Goal: Information Seeking & Learning: Learn about a topic

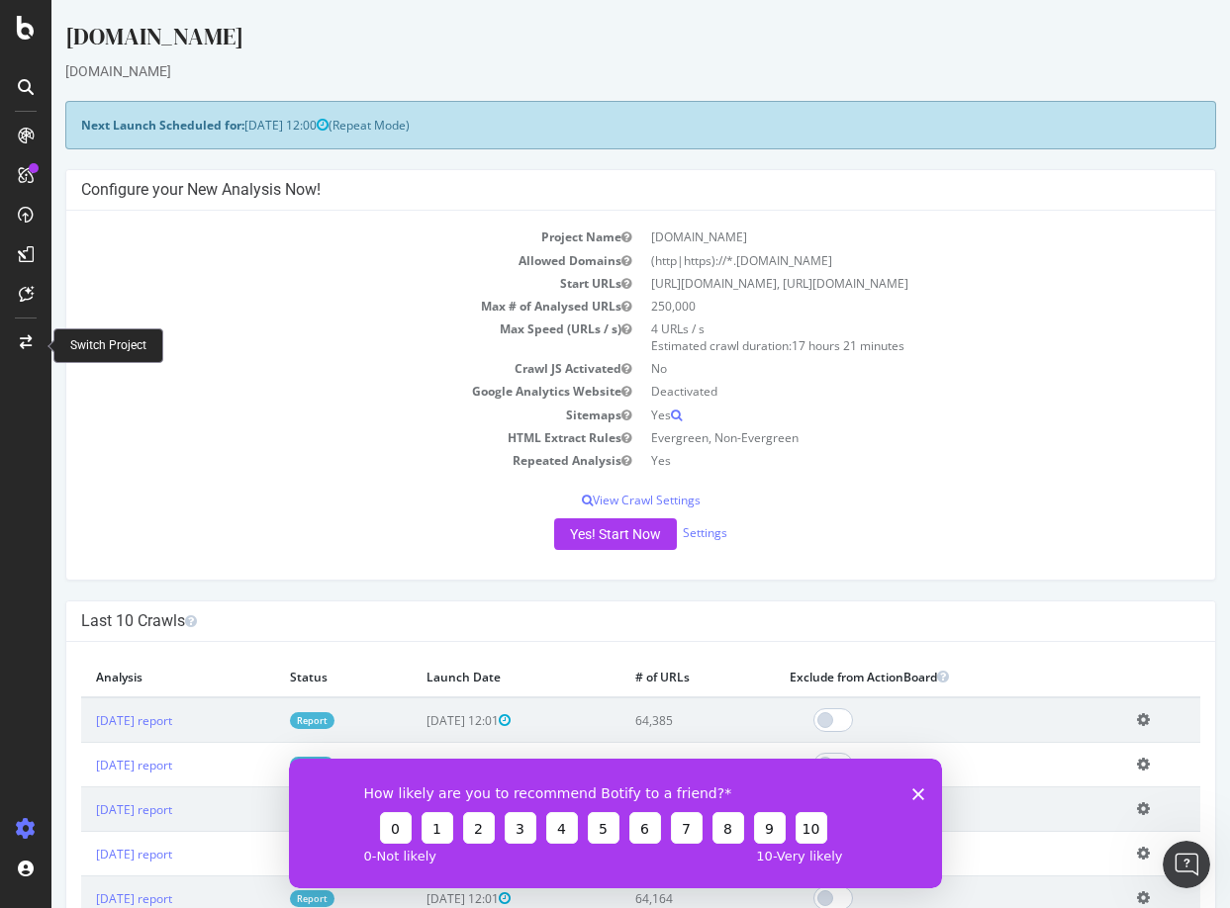
click at [22, 347] on icon at bounding box center [26, 342] width 12 height 14
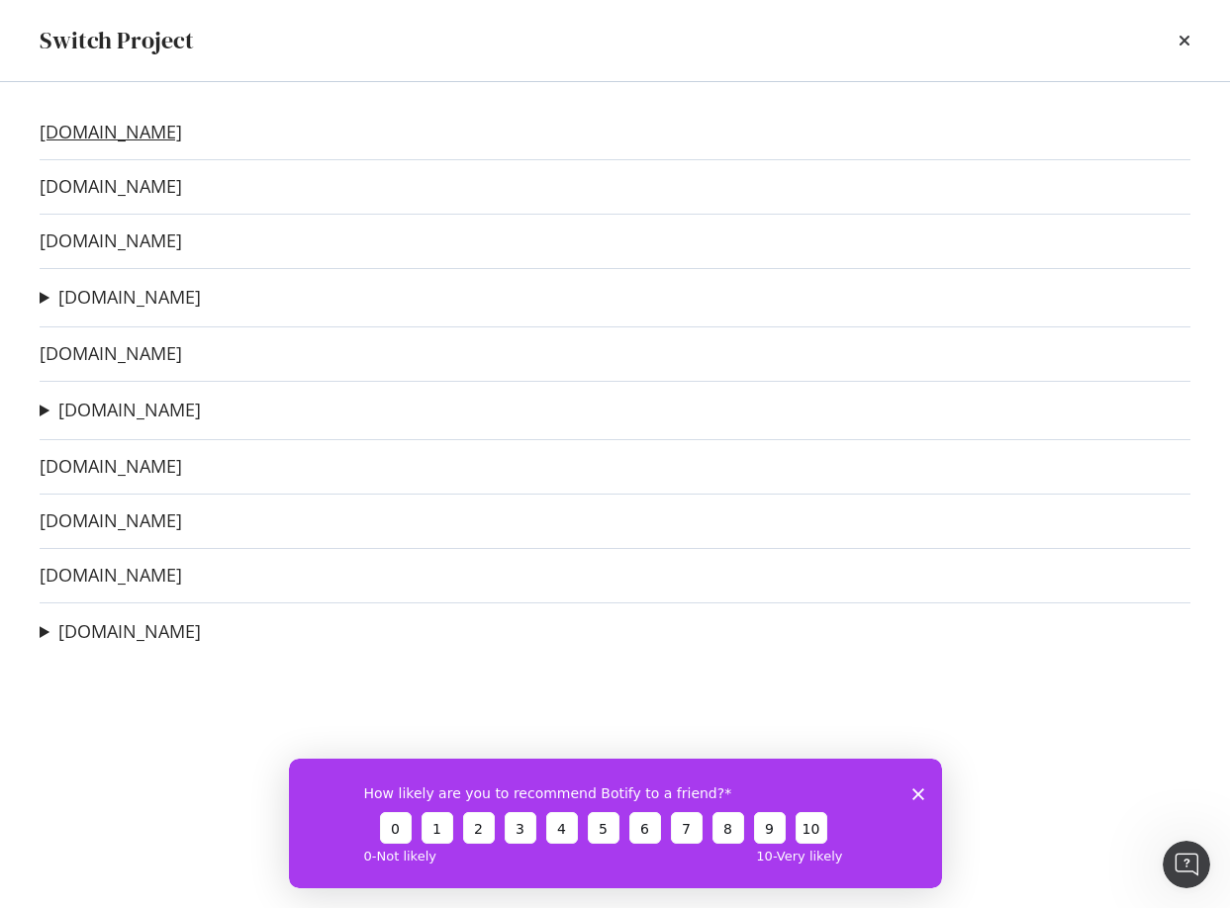
click at [90, 142] on link "[DOMAIN_NAME]" at bounding box center [111, 132] width 142 height 21
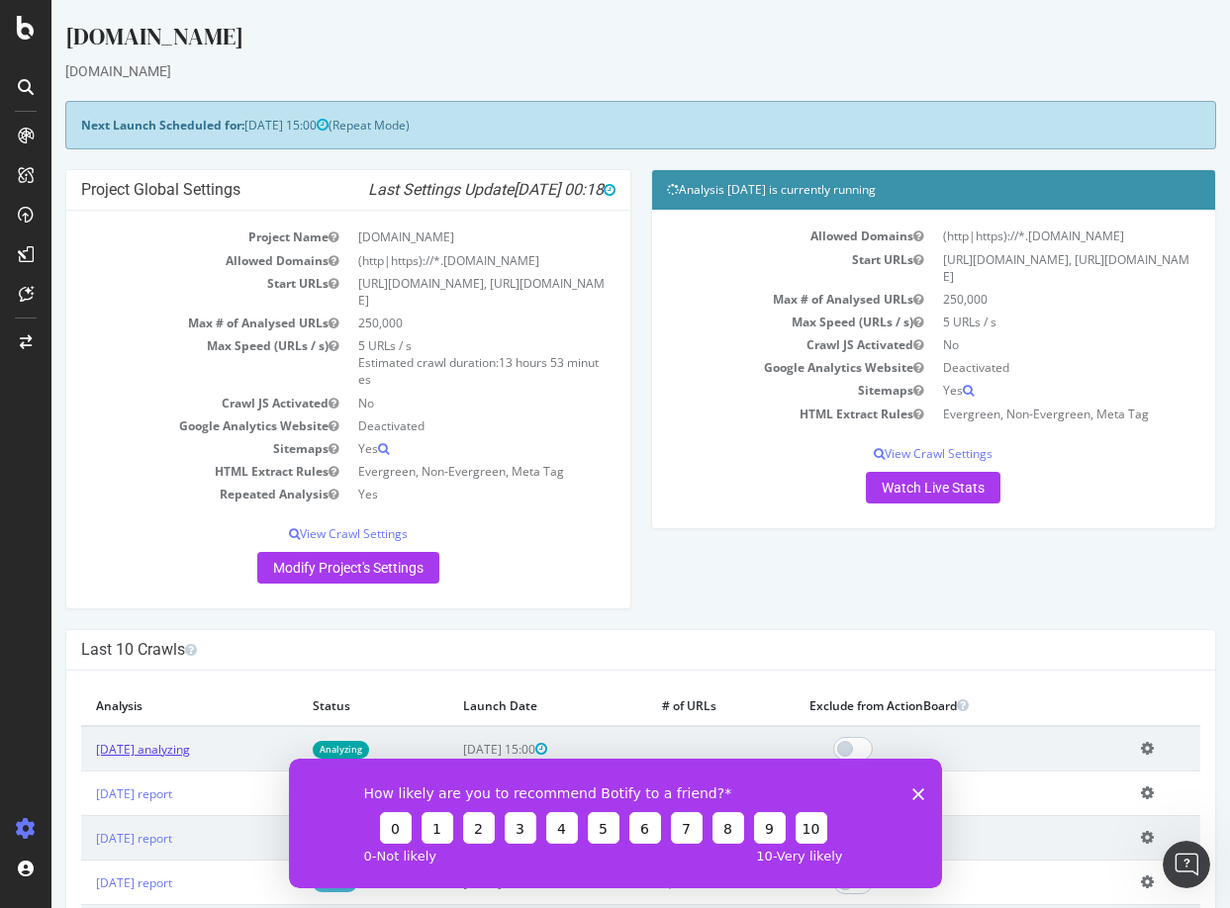
click at [190, 749] on link "[DATE] analyzing" at bounding box center [143, 749] width 94 height 17
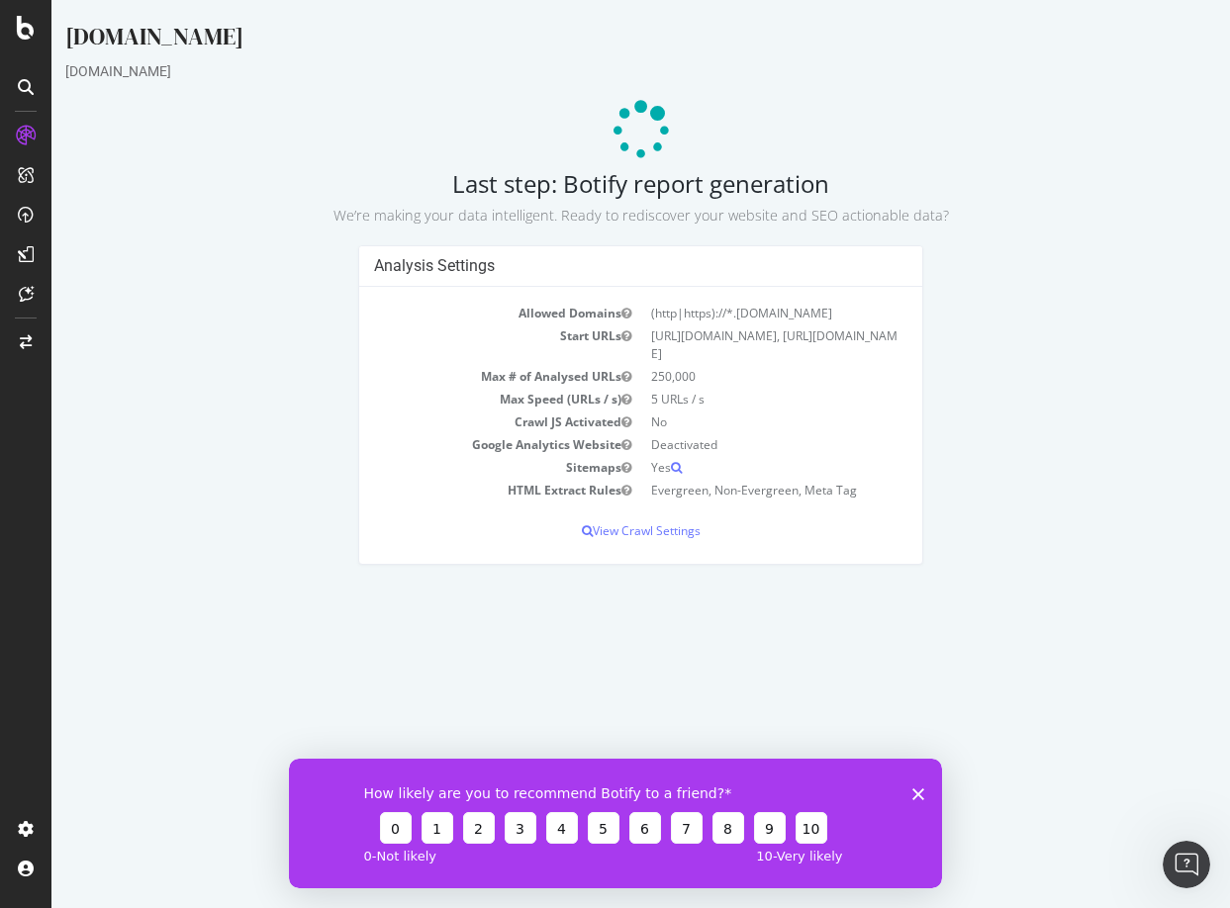
click at [923, 791] on div "How likely are you to recommend Botify to a friend? 0 1 2 3 4 5 6 7 8 9 10 0 - …" at bounding box center [614, 823] width 653 height 130
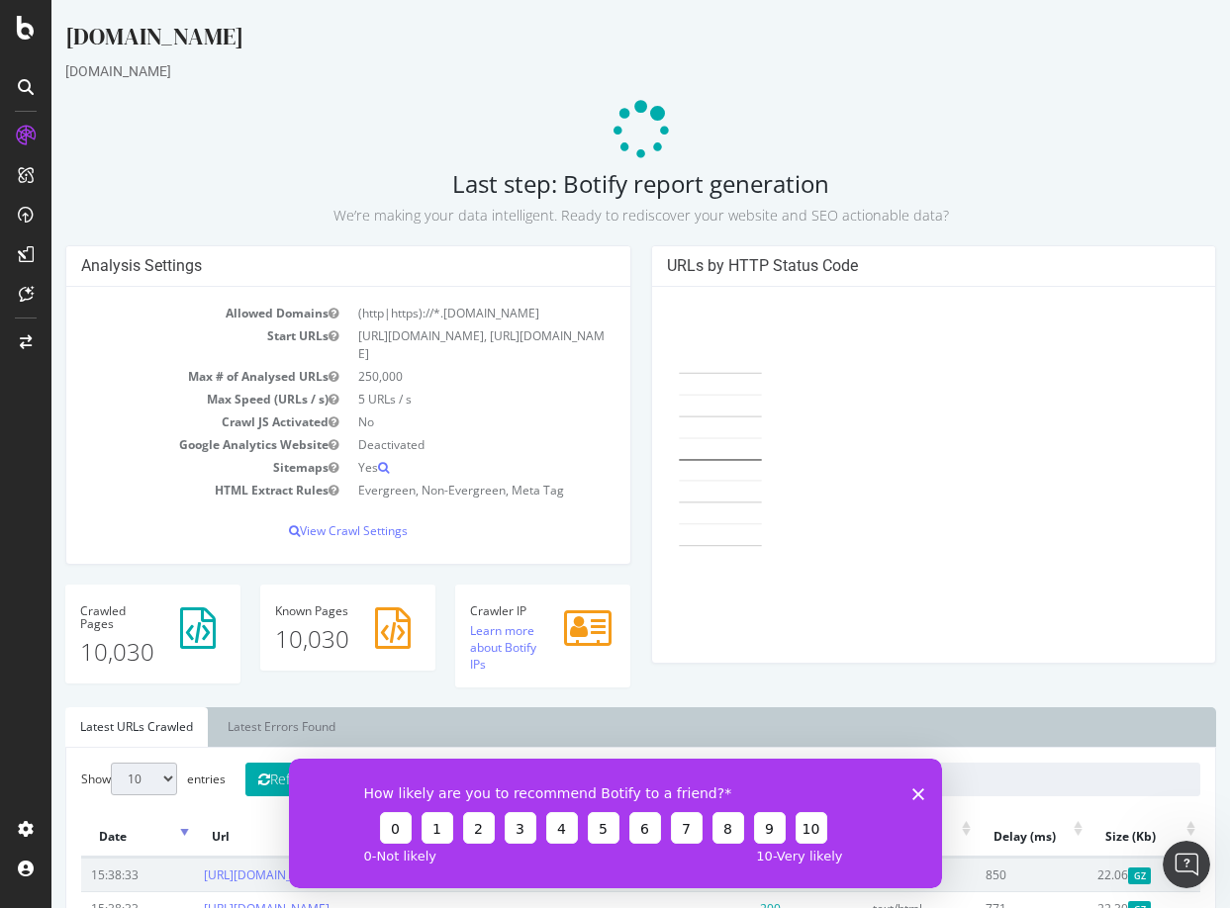
click at [920, 792] on icon "Close survey" at bounding box center [917, 793] width 12 height 12
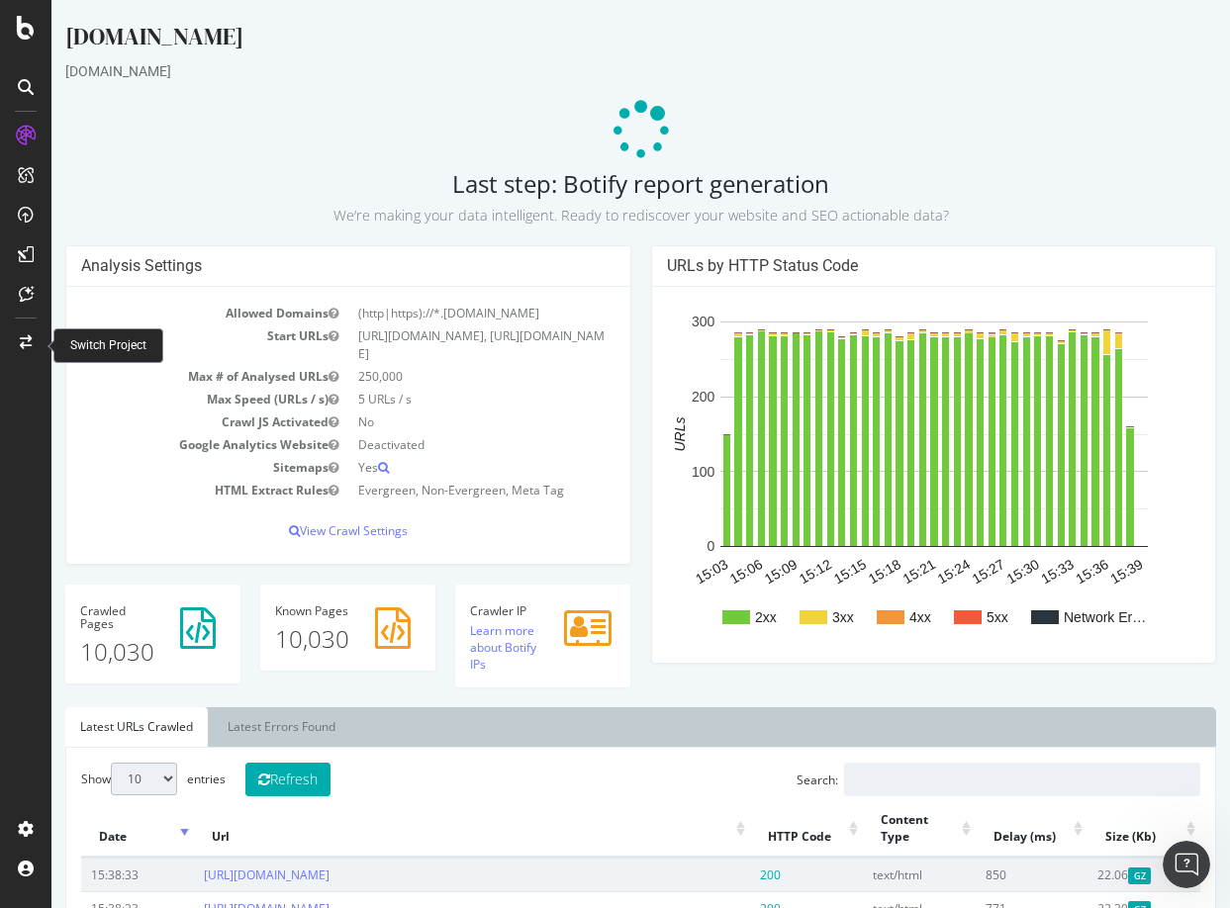
click at [26, 342] on icon at bounding box center [26, 342] width 12 height 14
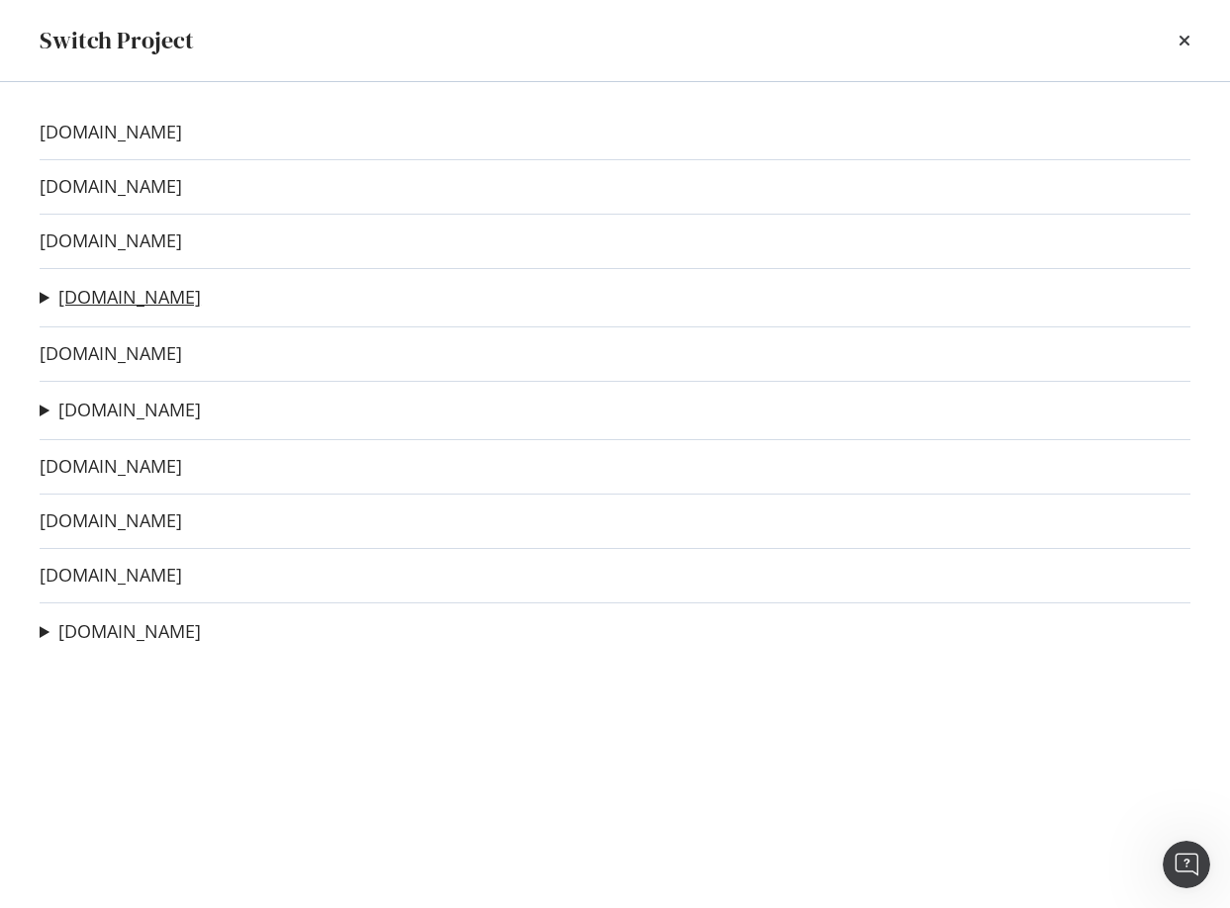
click at [88, 304] on link "[DOMAIN_NAME]" at bounding box center [129, 297] width 142 height 21
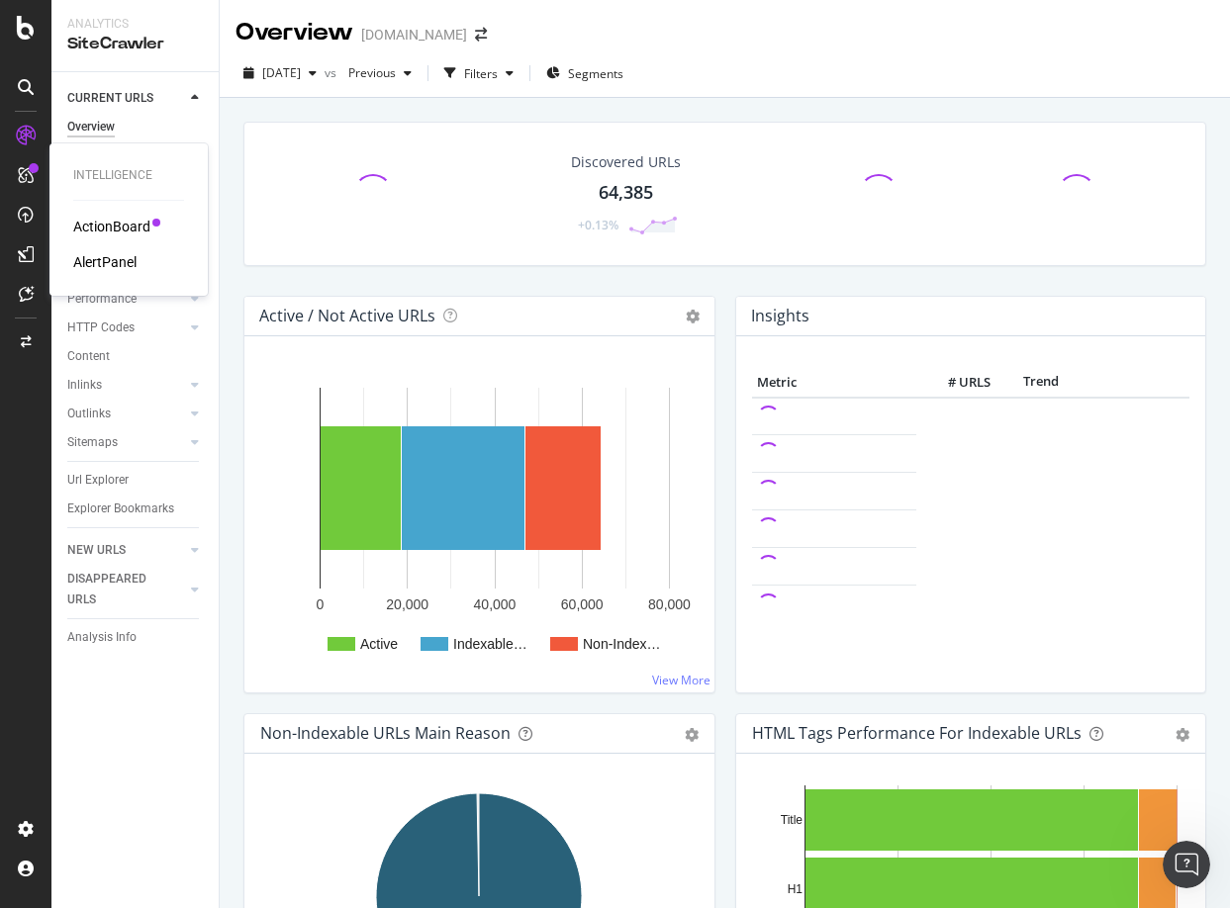
click at [88, 227] on div "ActionBoard" at bounding box center [111, 227] width 77 height 20
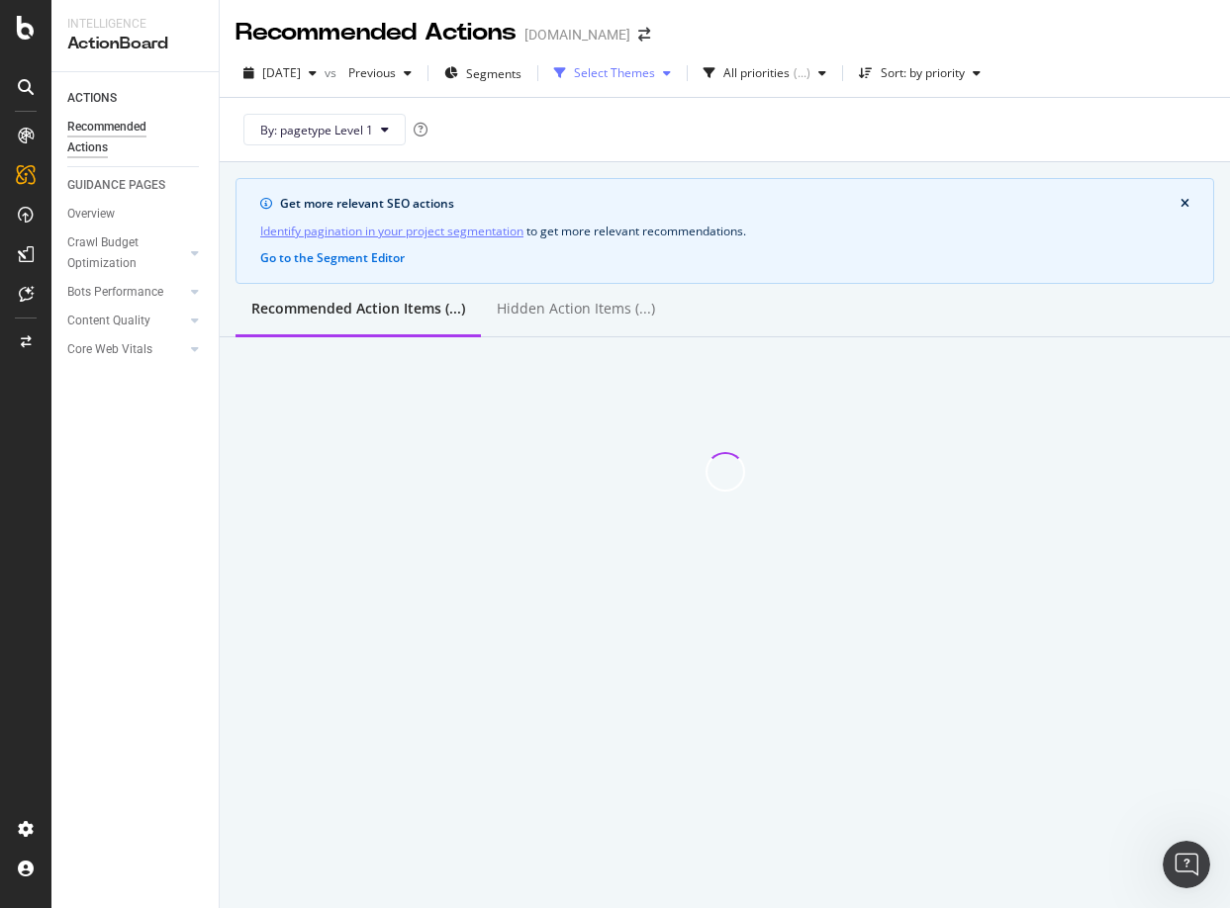
click at [655, 68] on div "Select Themes" at bounding box center [614, 73] width 81 height 12
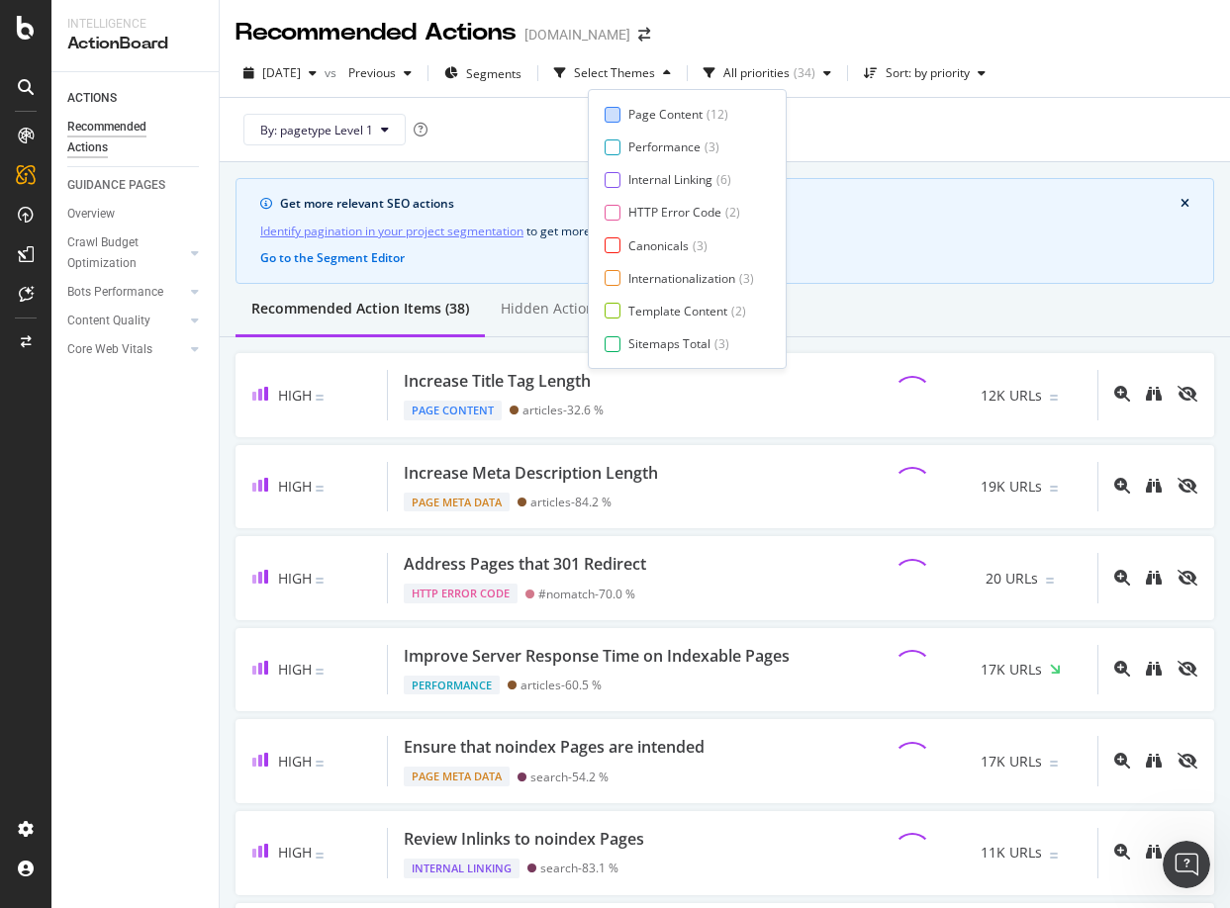
click at [658, 108] on div "Page Content" at bounding box center [665, 114] width 74 height 17
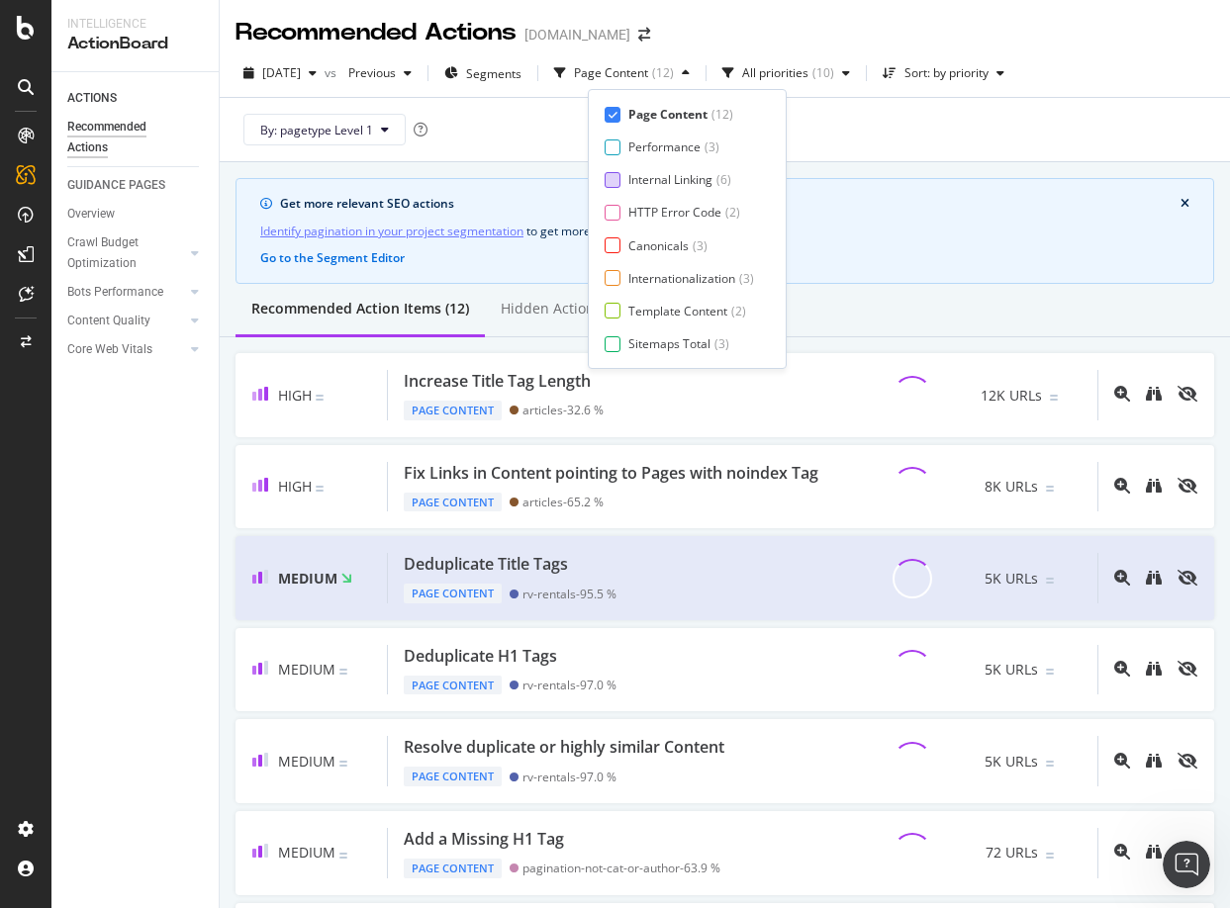
click at [657, 177] on div "Internal Linking" at bounding box center [670, 179] width 84 height 17
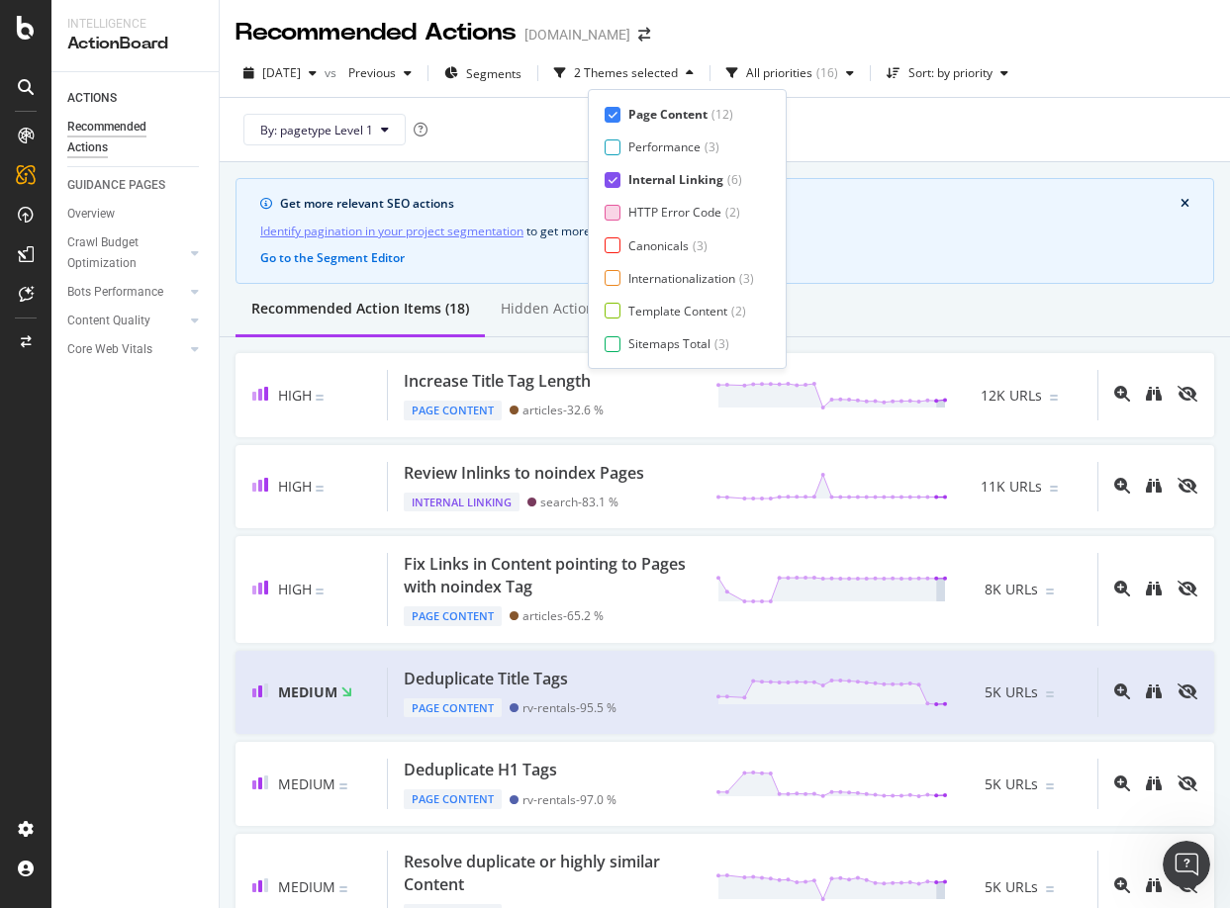
click at [655, 214] on div "HTTP Error Code" at bounding box center [674, 212] width 93 height 17
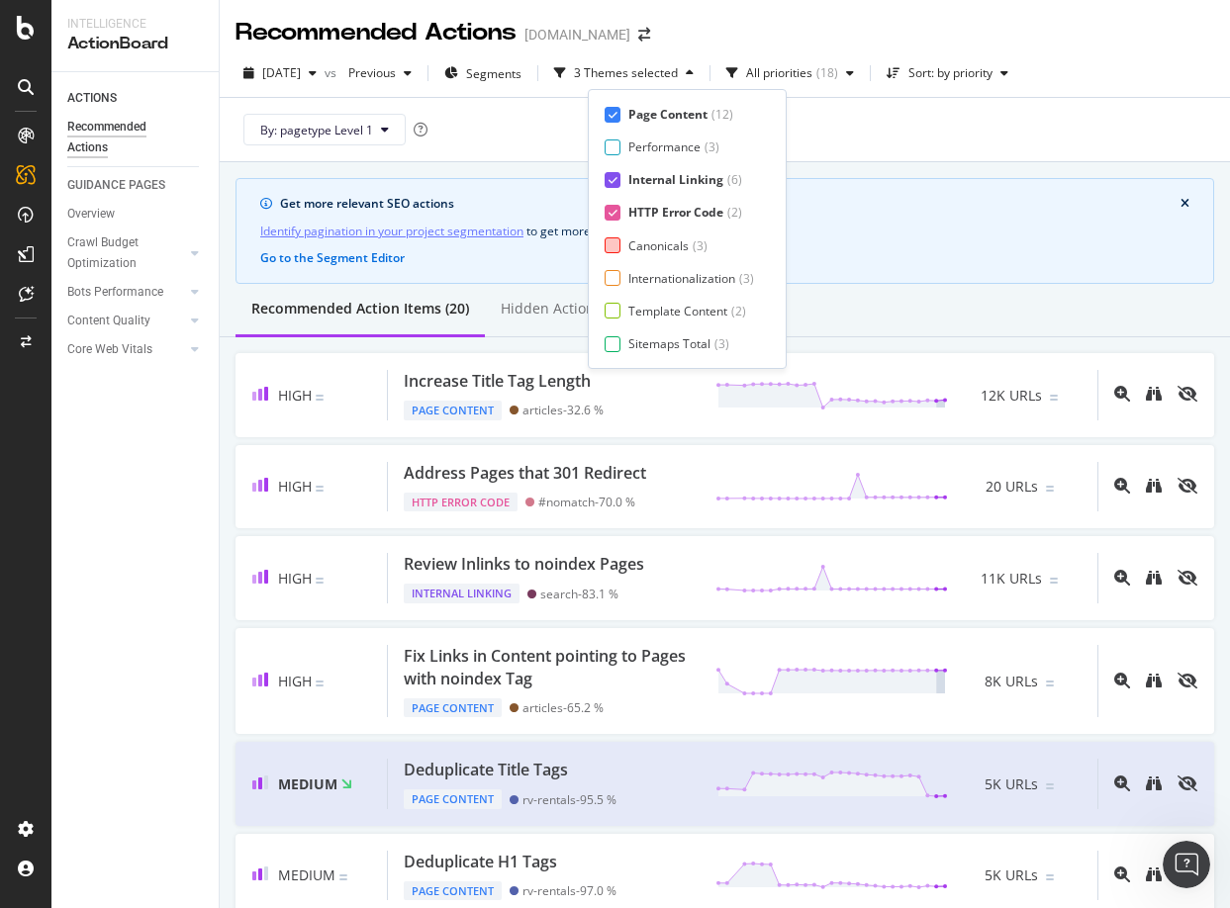
click at [646, 249] on div "Canonicals" at bounding box center [658, 245] width 60 height 17
click at [645, 280] on div "Internationalization" at bounding box center [681, 278] width 107 height 17
click at [640, 308] on div "Template Content" at bounding box center [677, 311] width 99 height 17
click at [632, 344] on div "Sitemaps Total" at bounding box center [669, 343] width 82 height 17
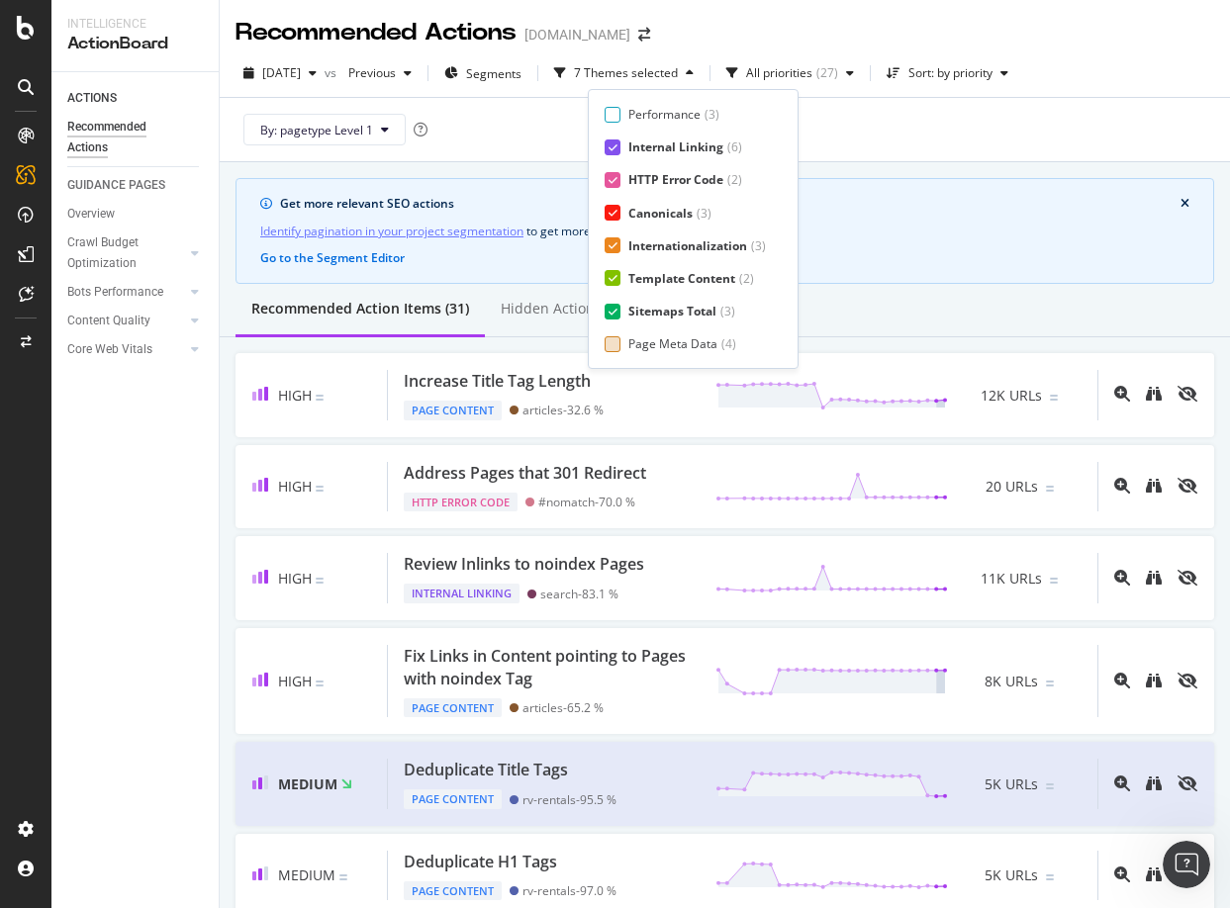
click at [643, 345] on div "Page Meta Data" at bounding box center [672, 343] width 89 height 17
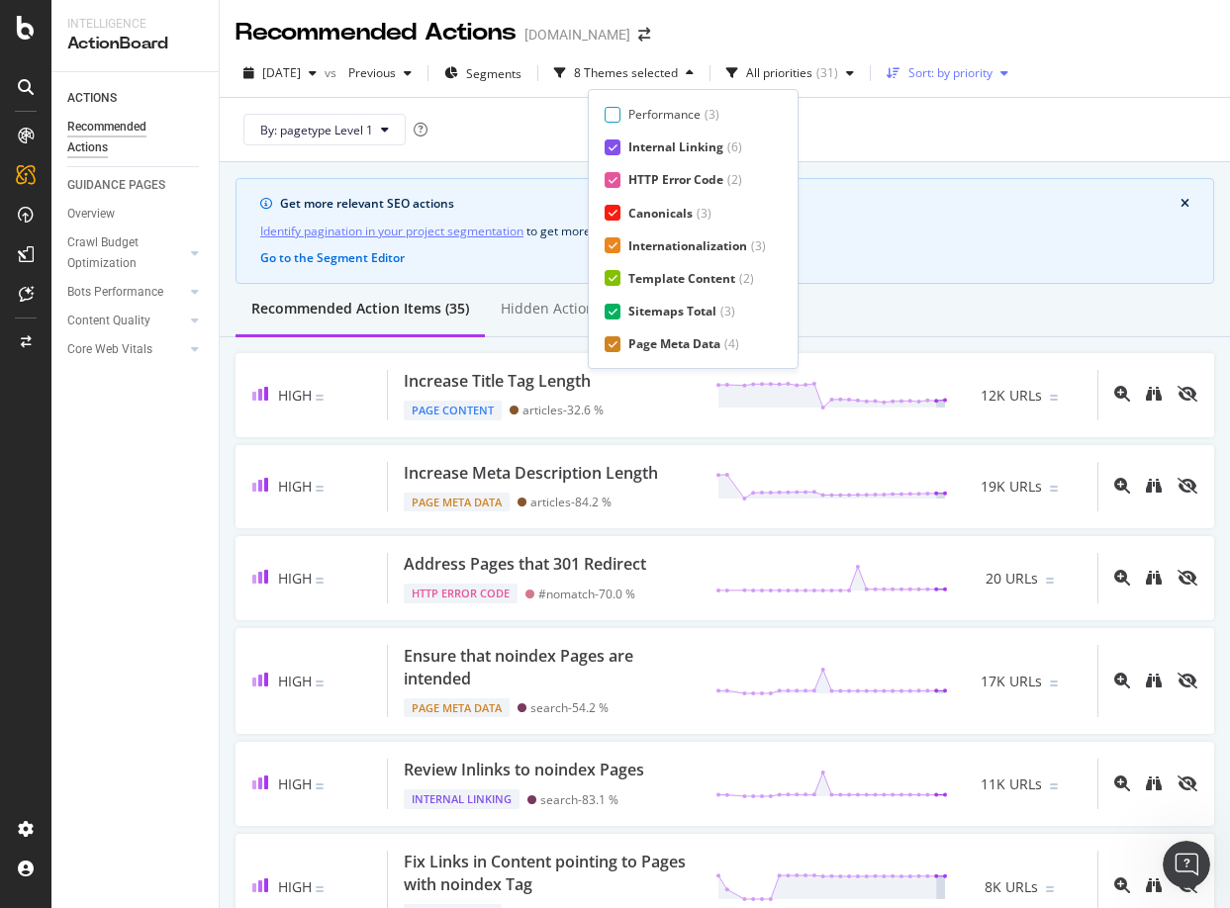
click at [984, 72] on div "Sort: by priority" at bounding box center [950, 73] width 84 height 12
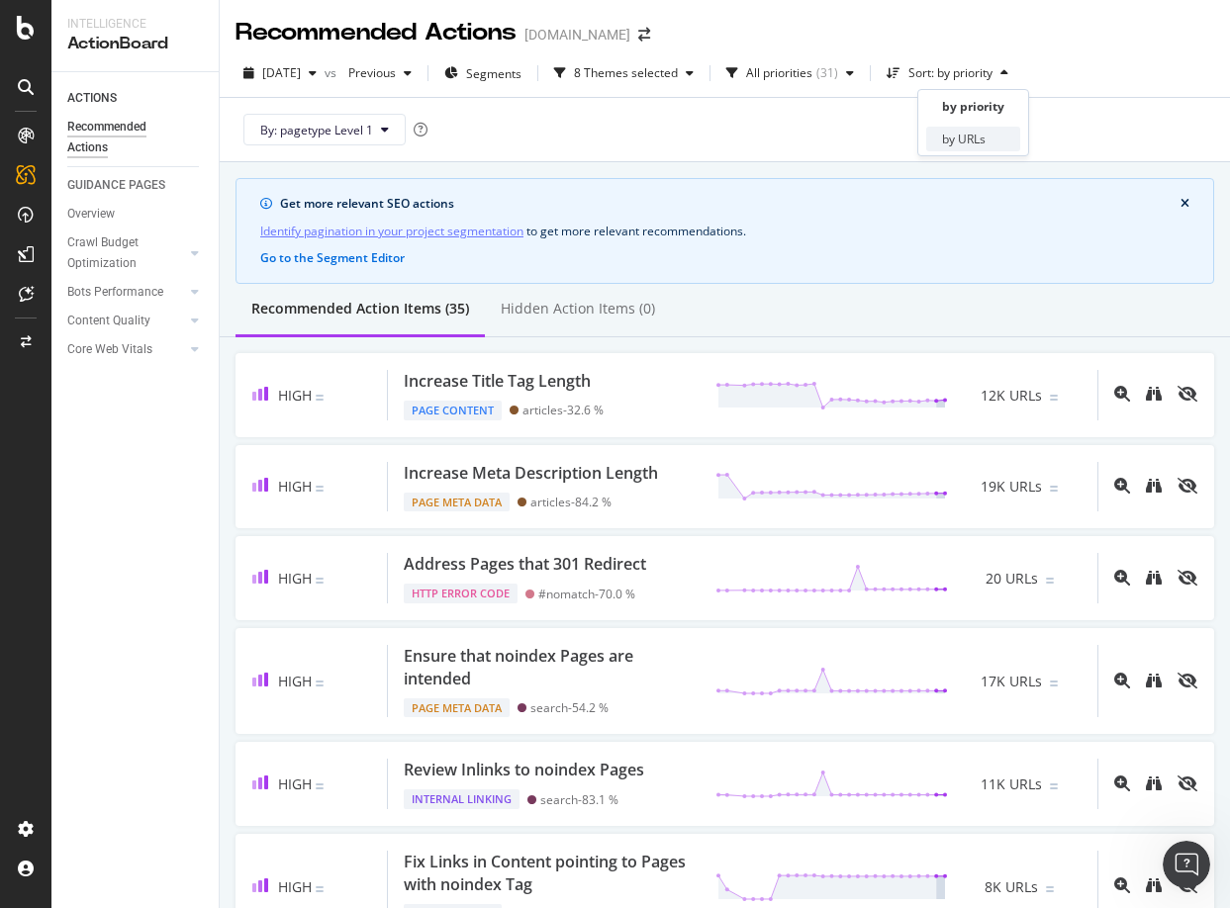
click at [981, 134] on div "by URLs" at bounding box center [964, 139] width 44 height 17
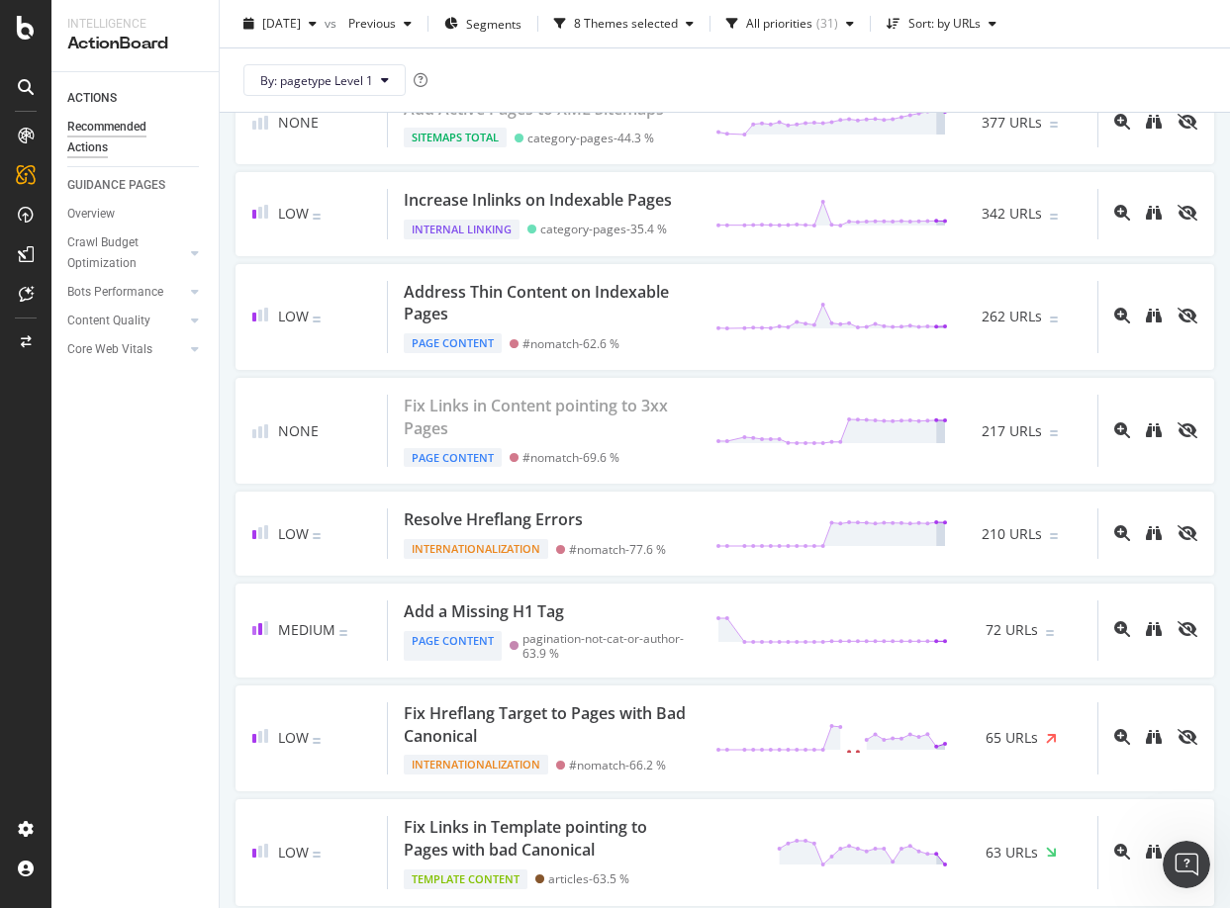
scroll to position [0, 0]
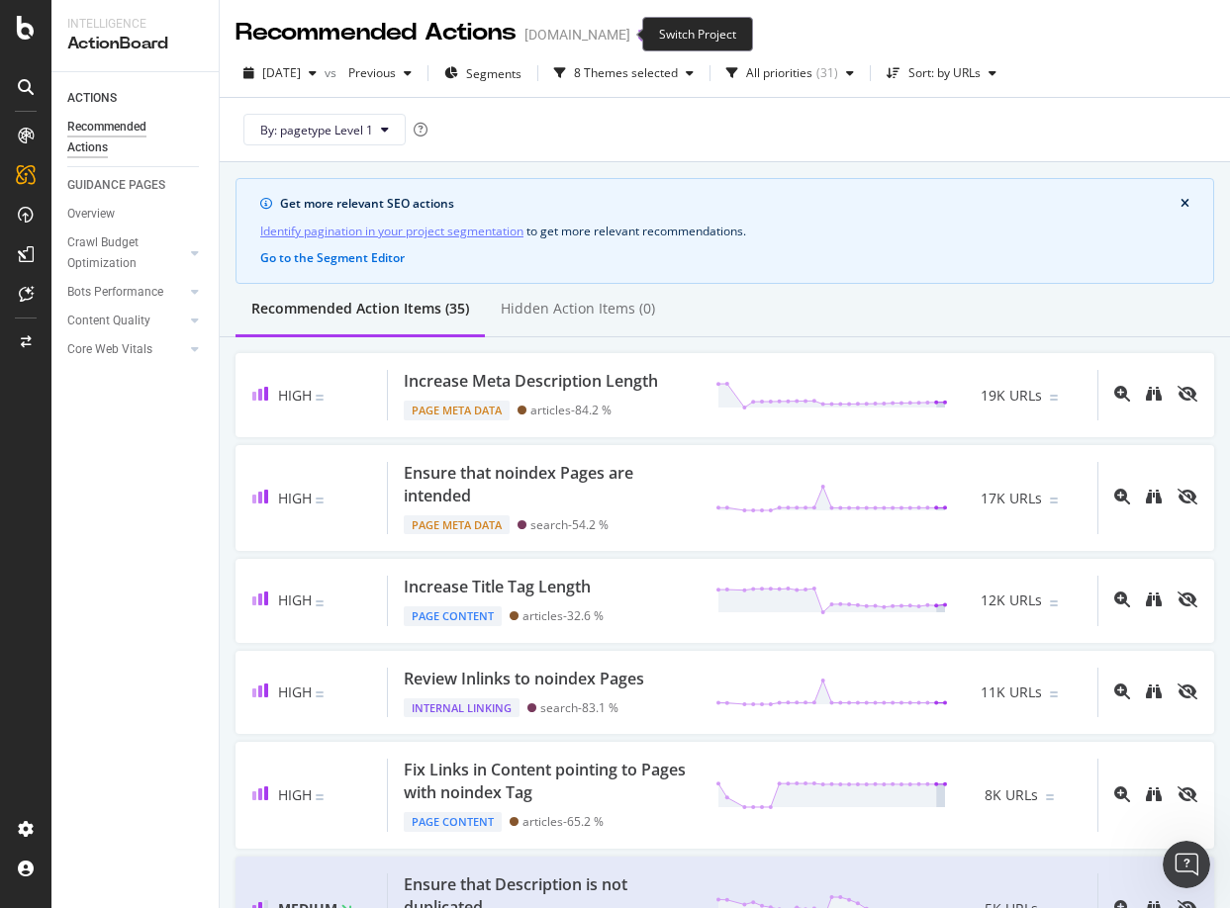
click at [638, 32] on icon "arrow-right-arrow-left" at bounding box center [644, 35] width 12 height 14
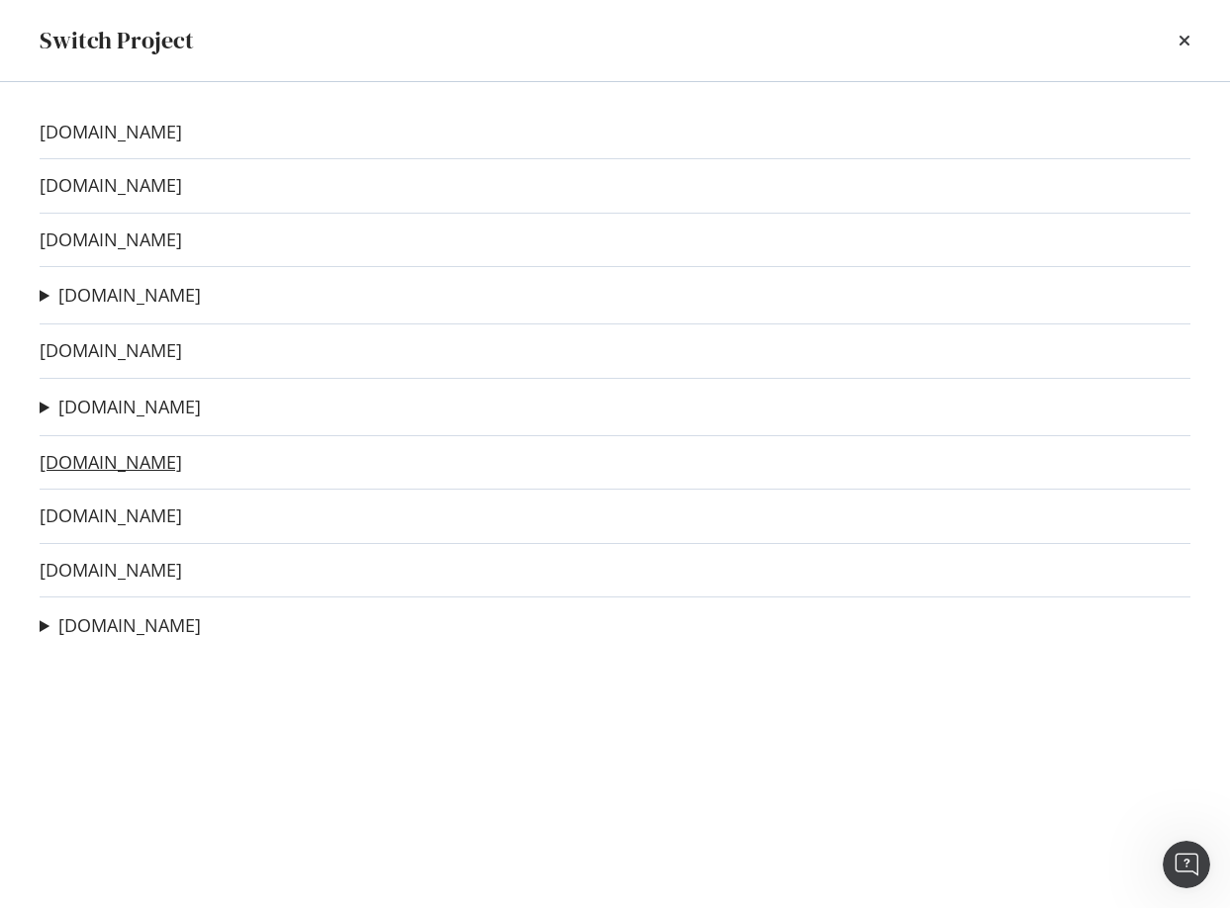
click at [103, 458] on link "[DOMAIN_NAME]" at bounding box center [111, 462] width 142 height 21
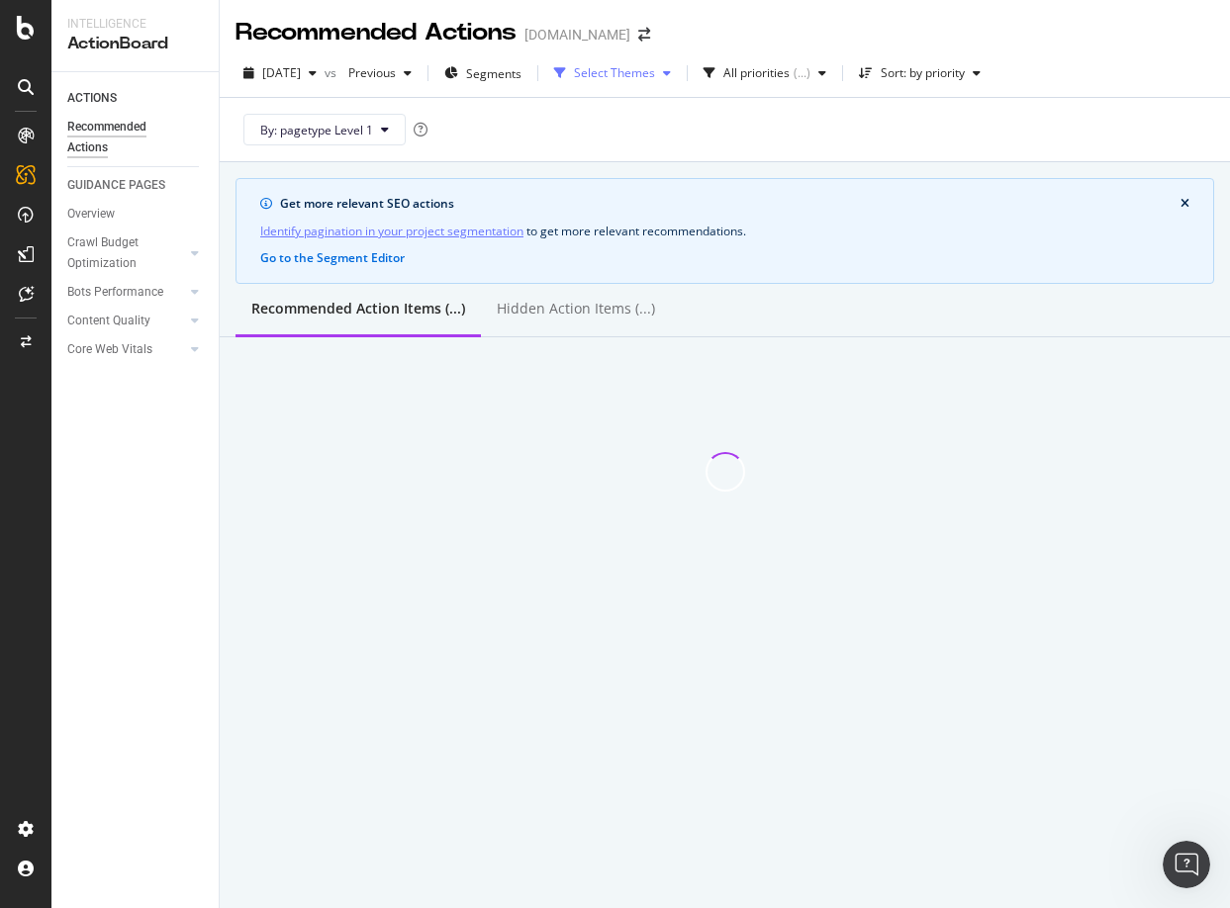
click at [635, 72] on div "Select Themes" at bounding box center [614, 73] width 81 height 12
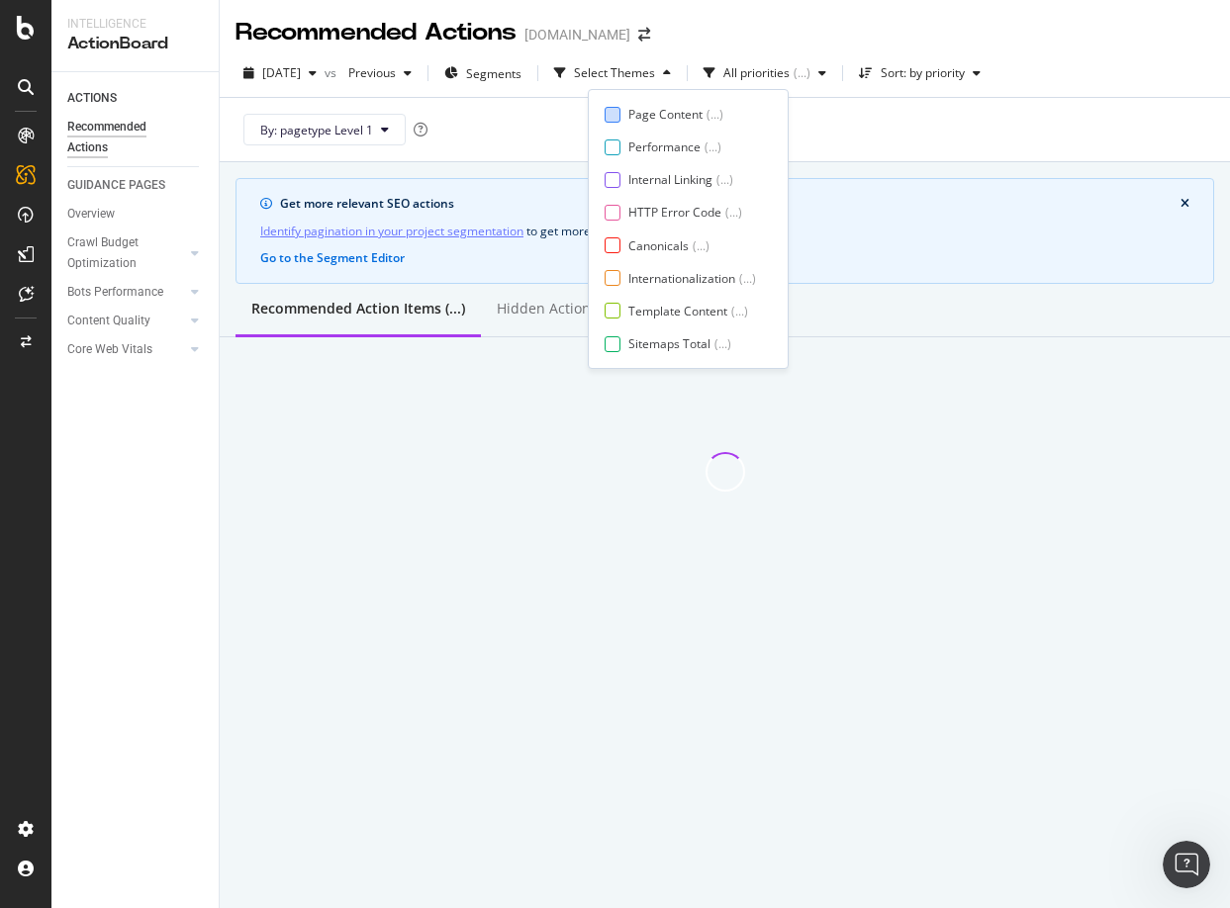
click at [640, 117] on div "Page Content" at bounding box center [665, 114] width 74 height 17
click at [634, 175] on div "Internal Linking" at bounding box center [670, 179] width 84 height 17
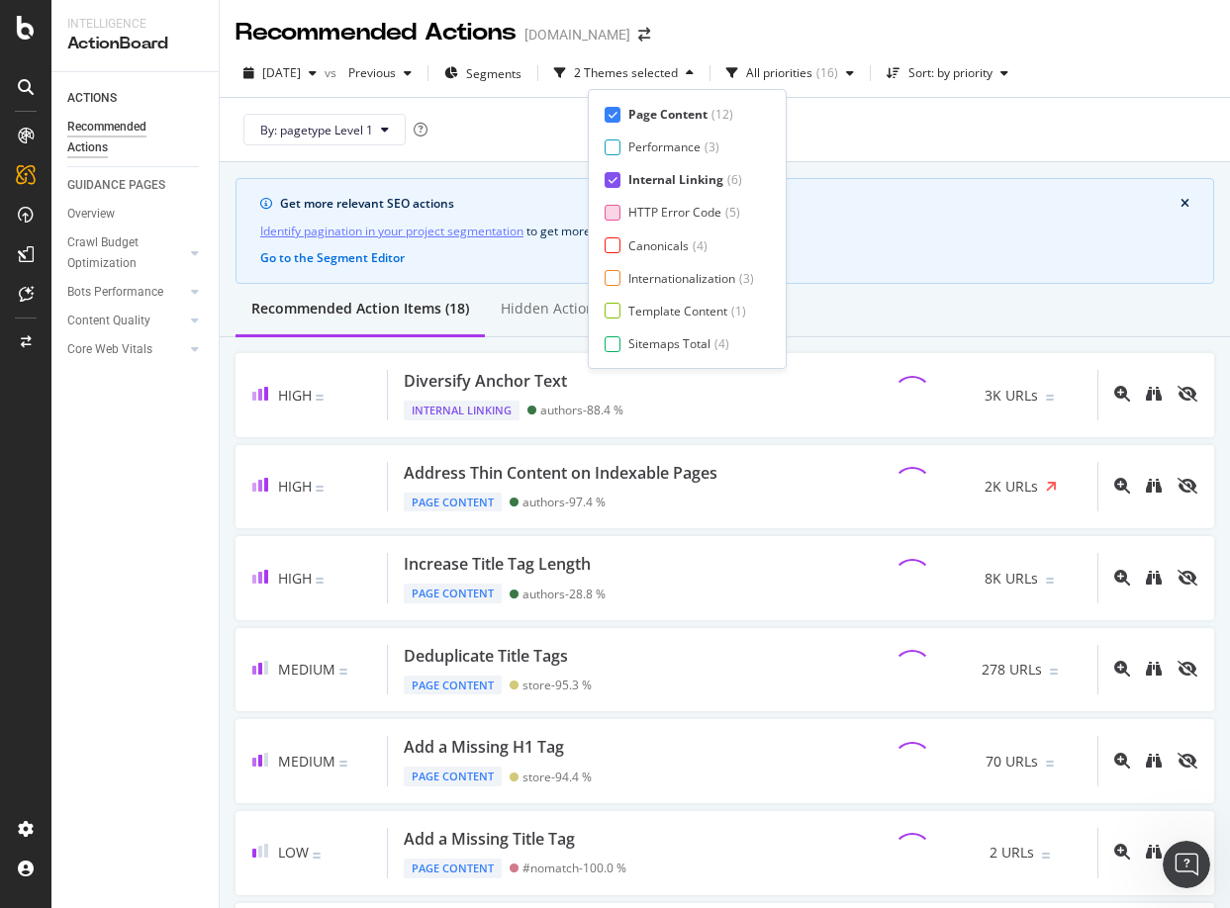
click at [623, 213] on div "HTTP Error Code ( 5 )" at bounding box center [678, 212] width 149 height 17
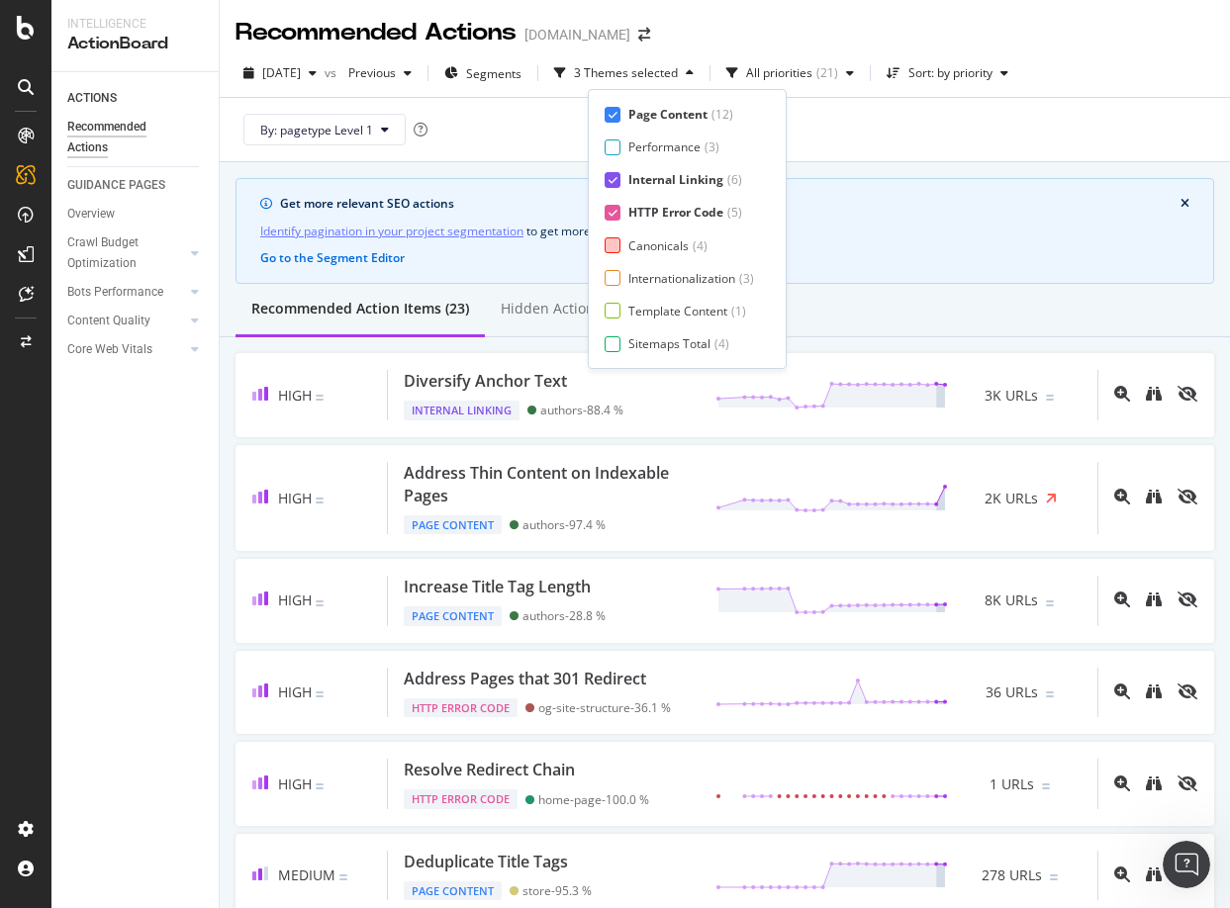
click at [620, 250] on div "Canonicals ( 4 )" at bounding box center [678, 245] width 149 height 17
click at [614, 277] on div at bounding box center [612, 278] width 16 height 16
click at [614, 310] on div at bounding box center [612, 311] width 16 height 16
click at [619, 342] on div at bounding box center [612, 344] width 16 height 16
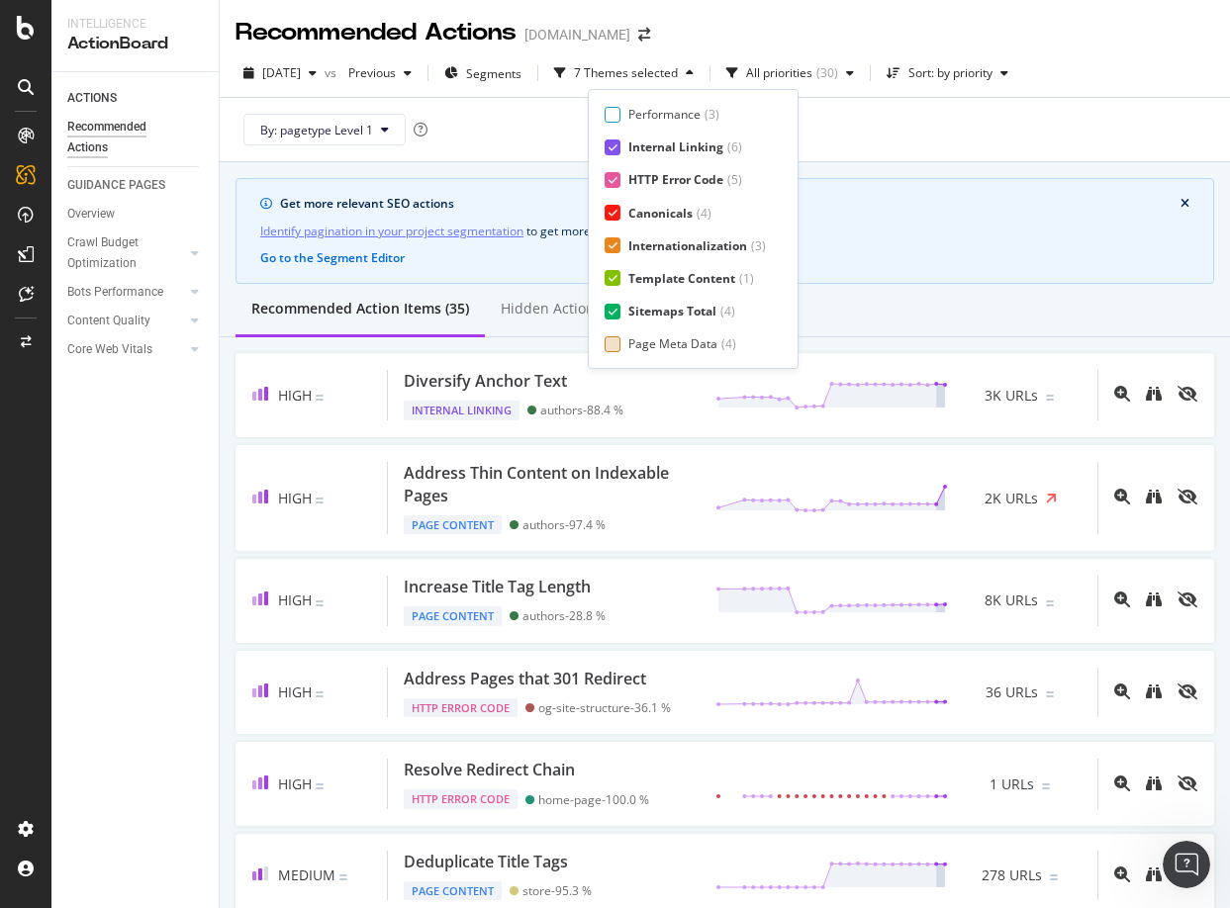
click at [637, 343] on div "Page Meta Data" at bounding box center [672, 343] width 89 height 17
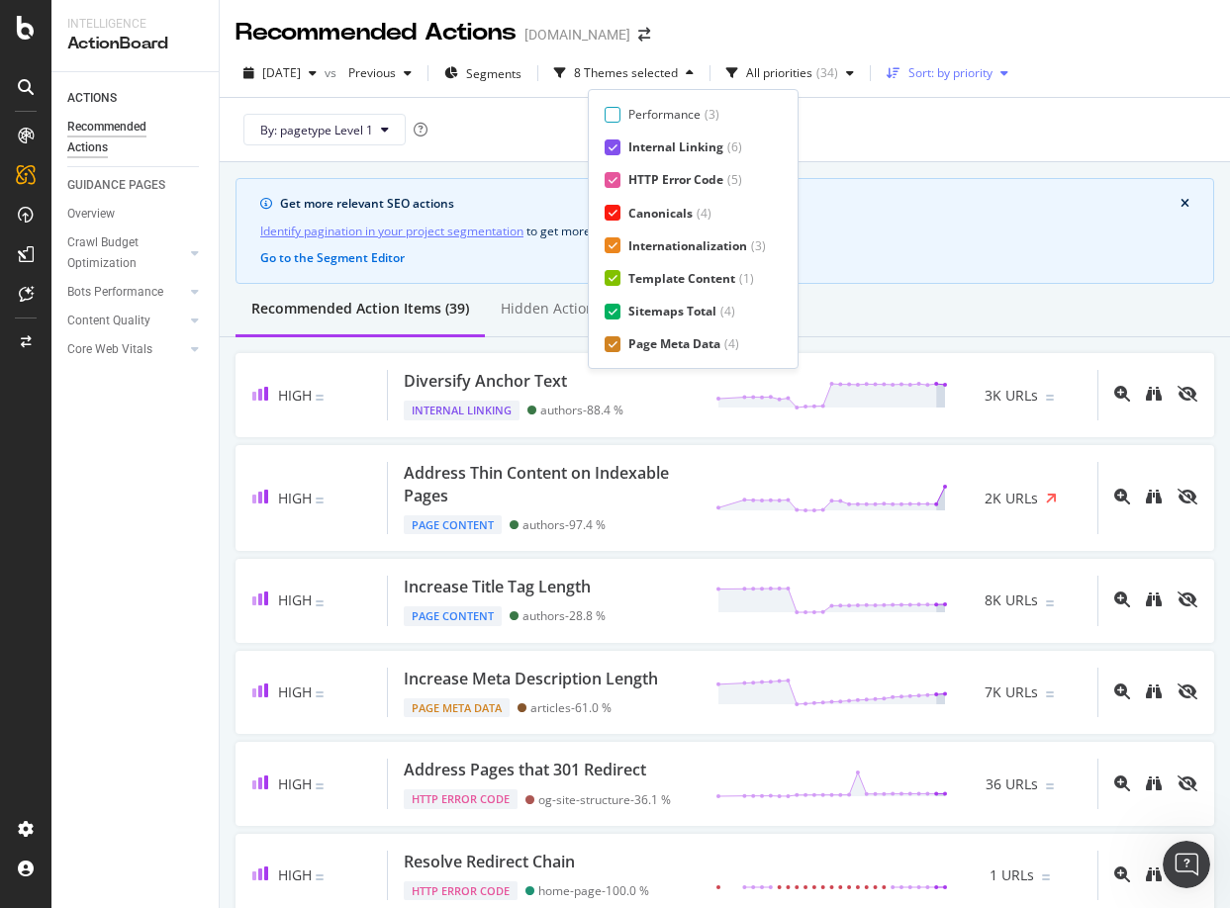
click at [992, 69] on div "Sort: by priority" at bounding box center [950, 73] width 84 height 12
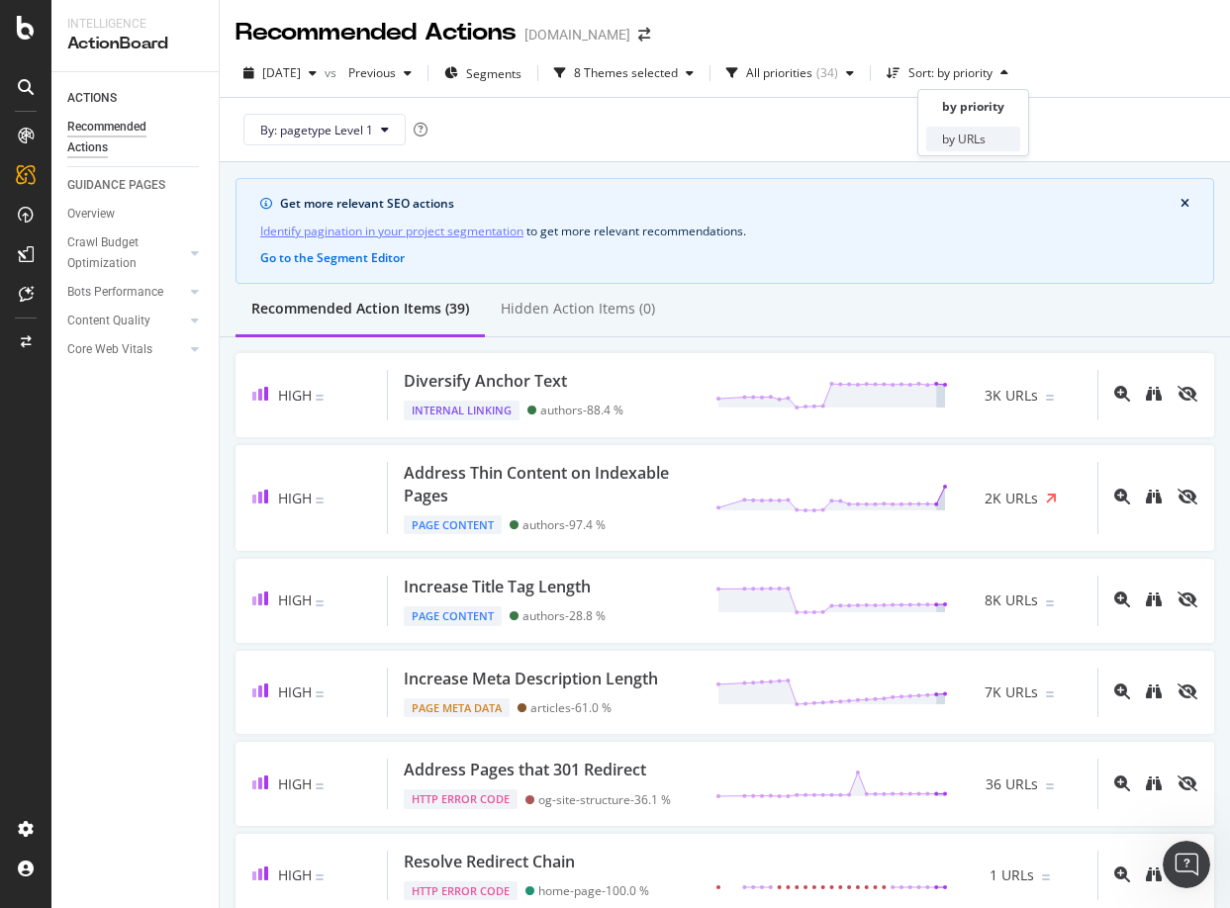
click at [973, 131] on div "by URLs" at bounding box center [964, 139] width 44 height 17
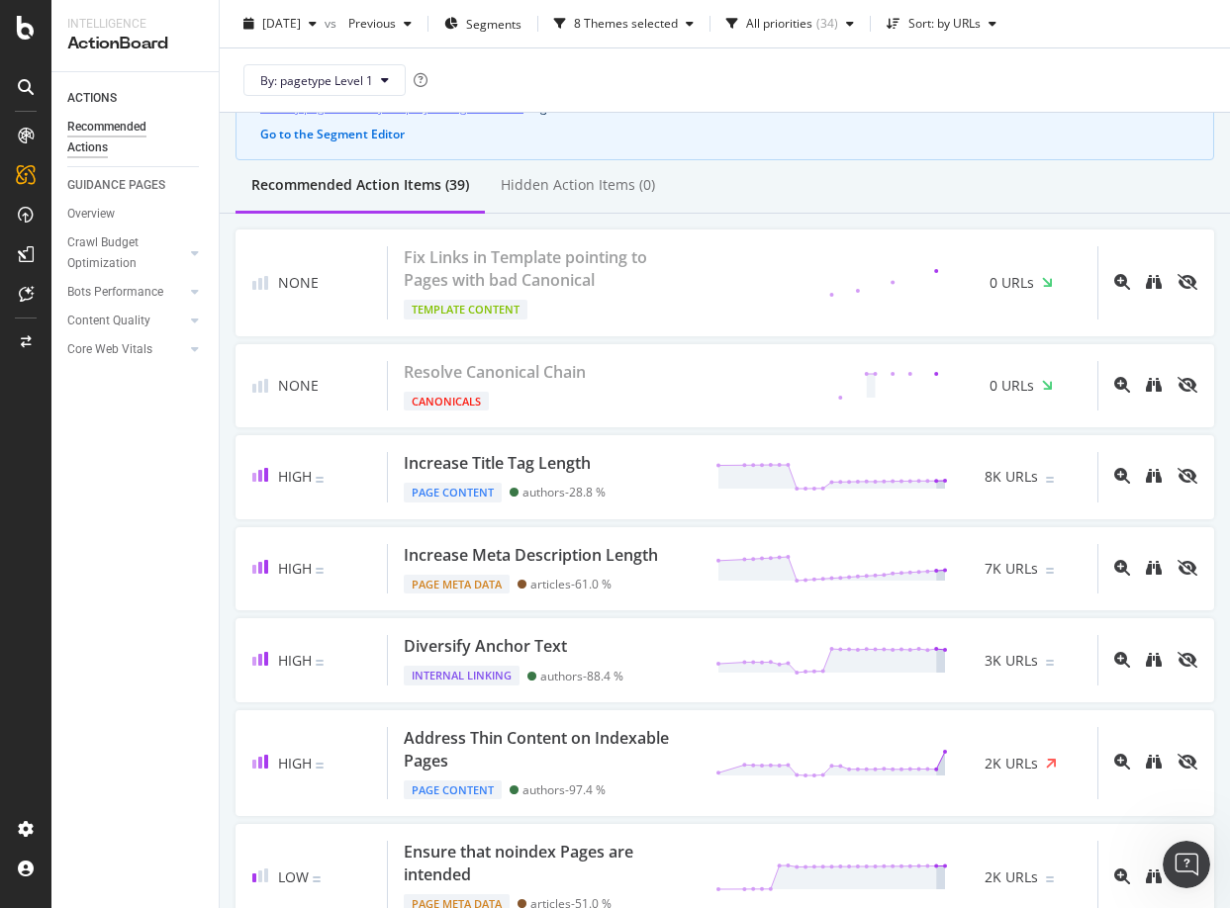
scroll to position [0, 0]
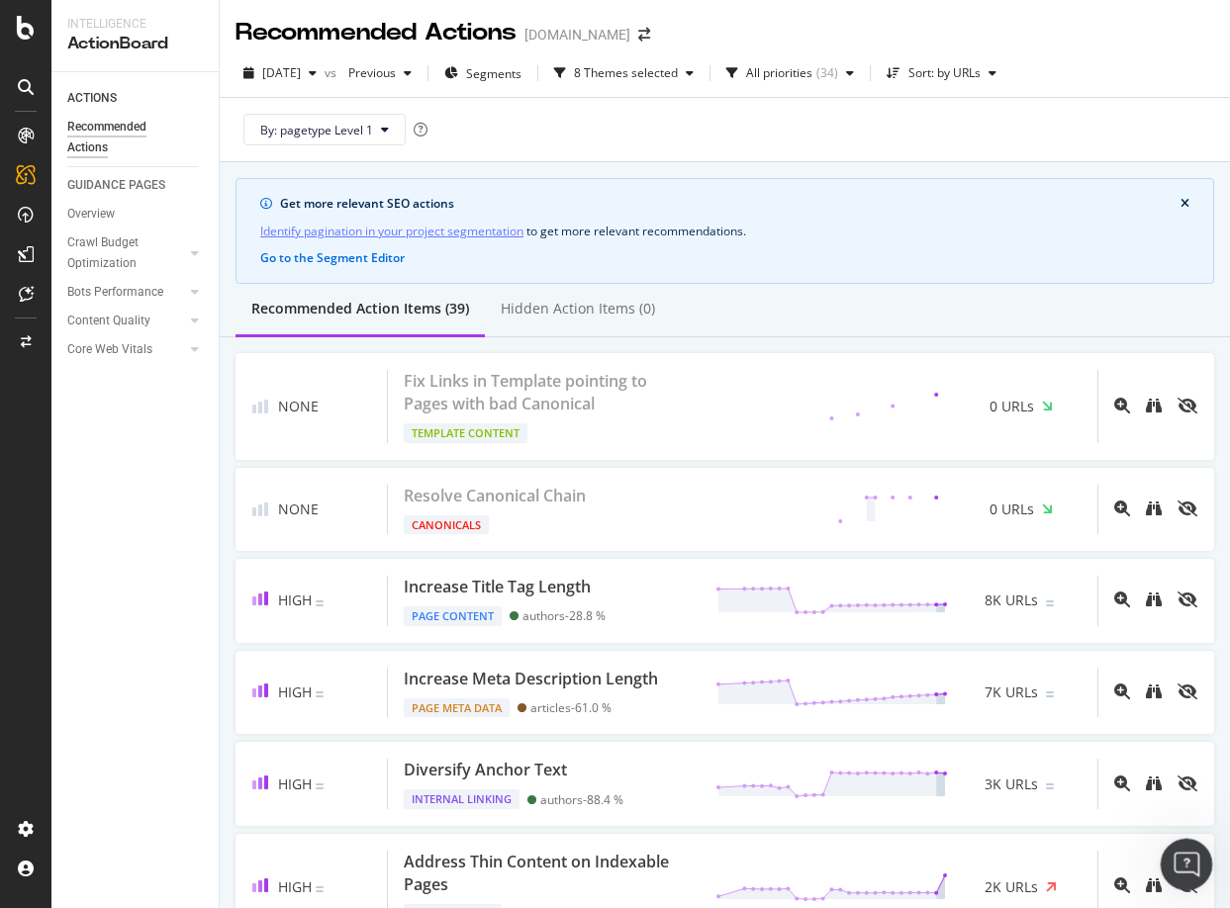
click at [1186, 850] on icon "Open Intercom Messenger" at bounding box center [1183, 862] width 33 height 33
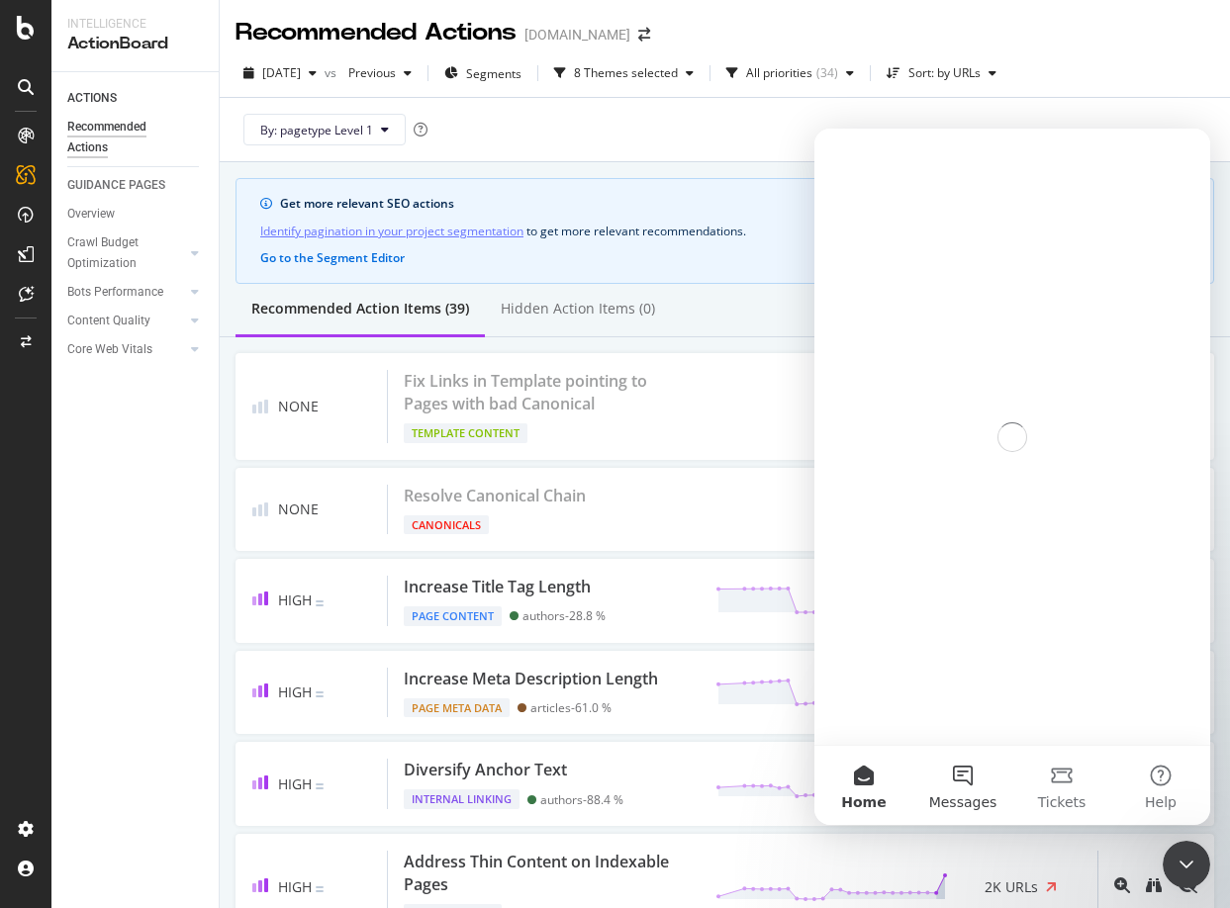
click at [966, 787] on button "Messages" at bounding box center [962, 785] width 99 height 79
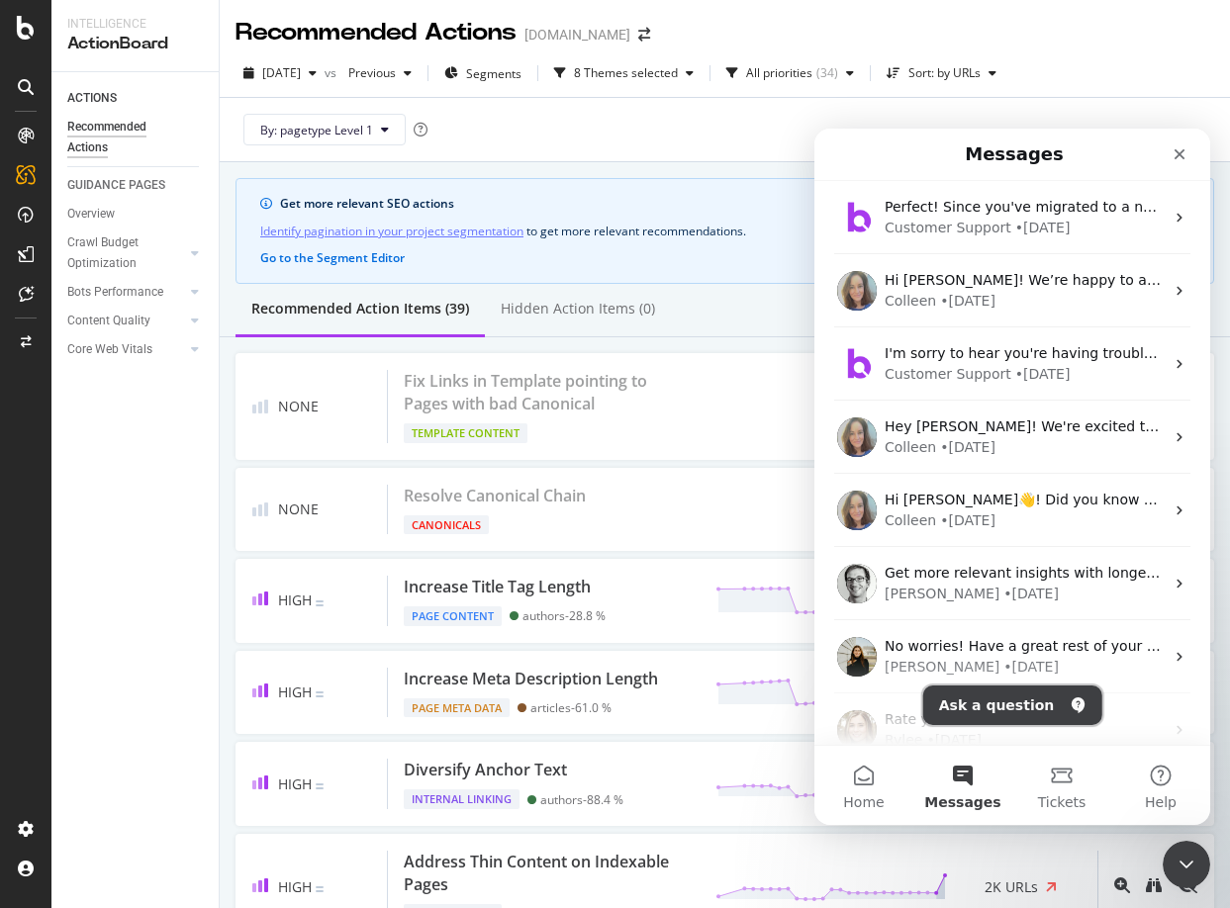
click at [976, 705] on button "Ask a question" at bounding box center [1012, 705] width 179 height 40
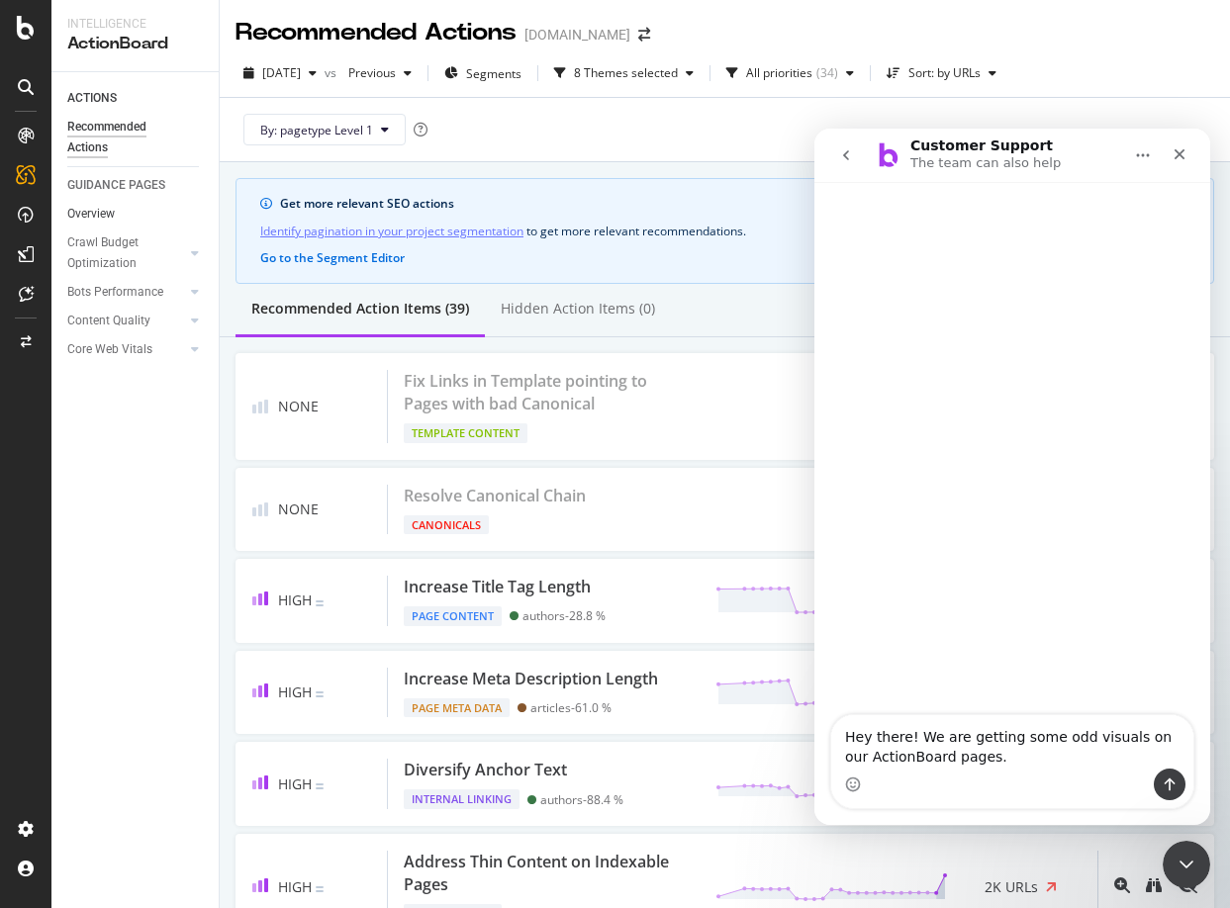
type textarea "Hey there! We are getting some odd visuals on our ActionBoard pages."
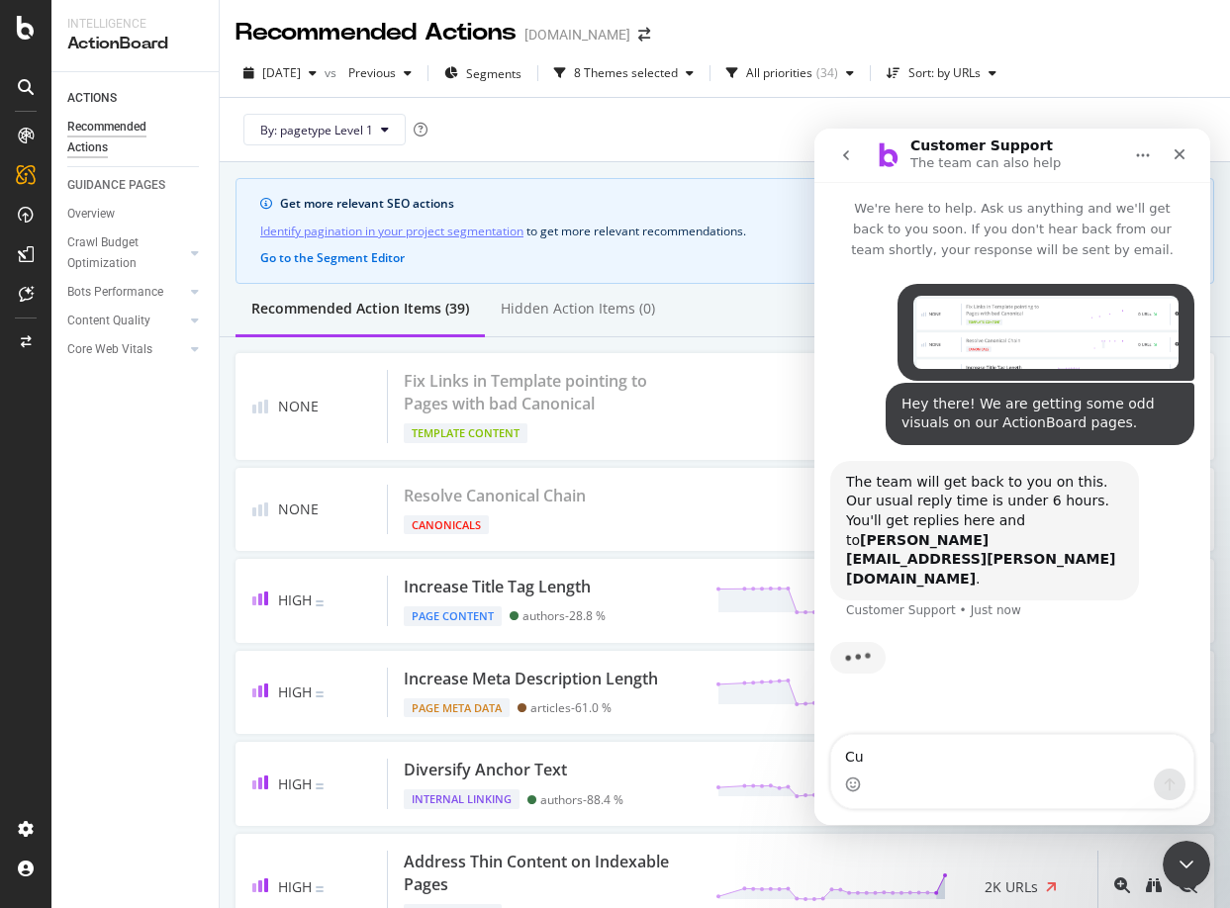
type textarea "C"
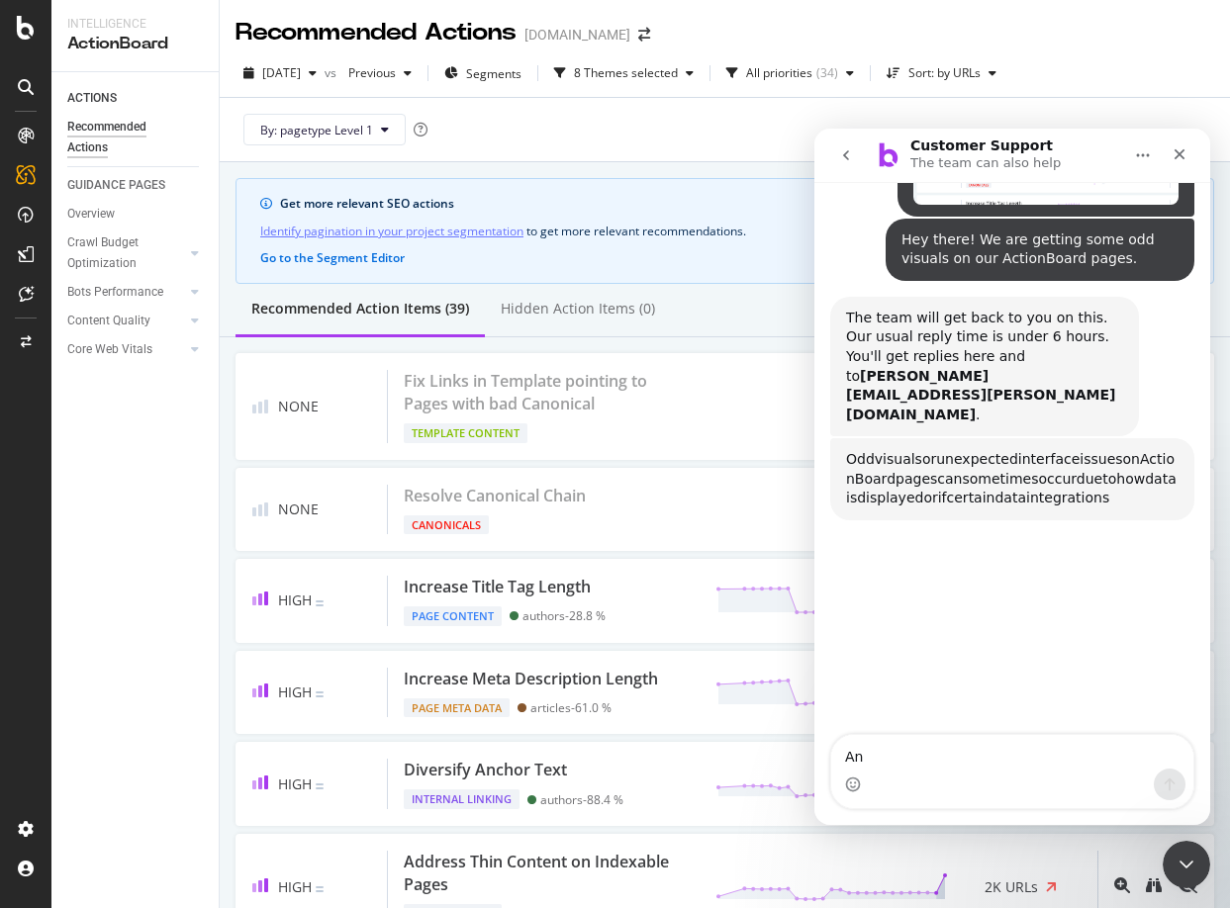
scroll to position [186, 0]
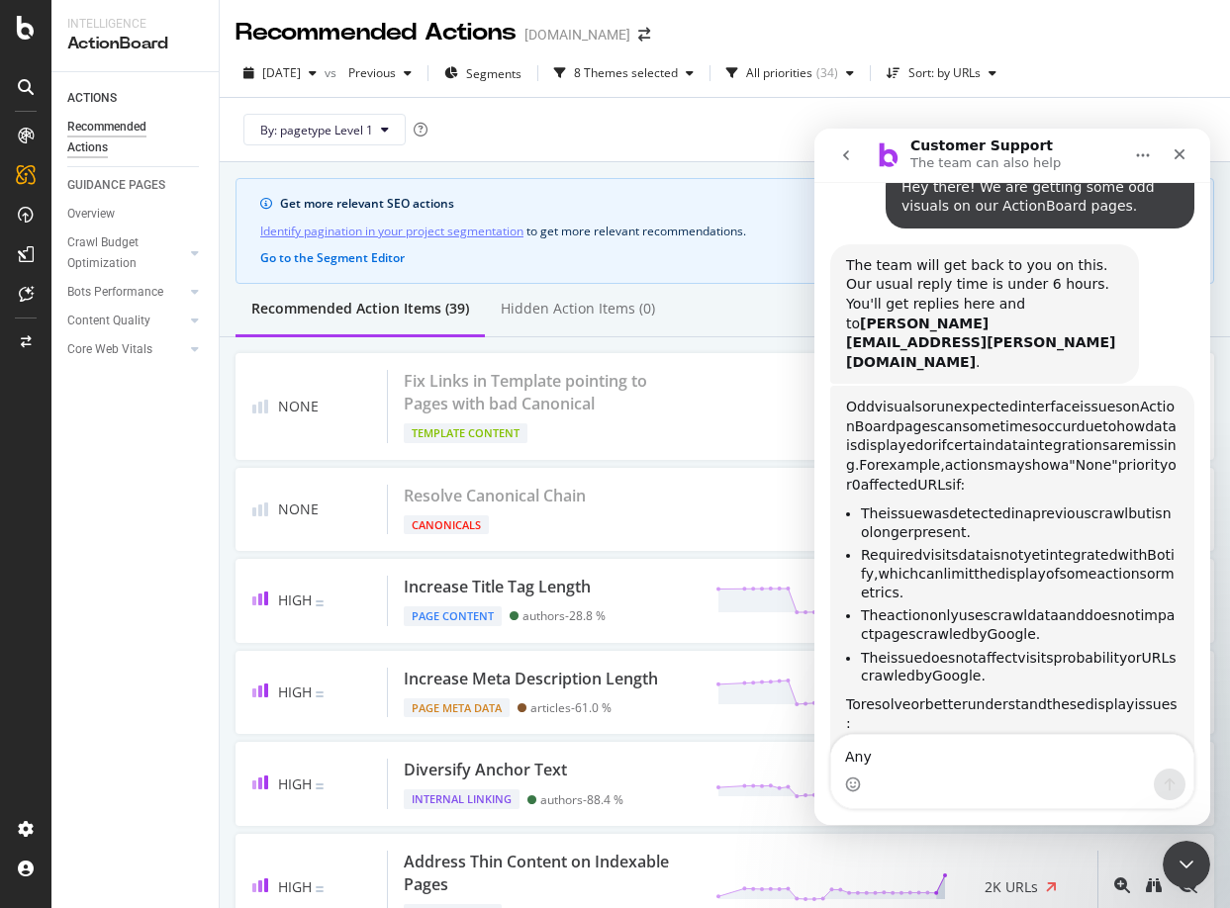
type textarea "Any"
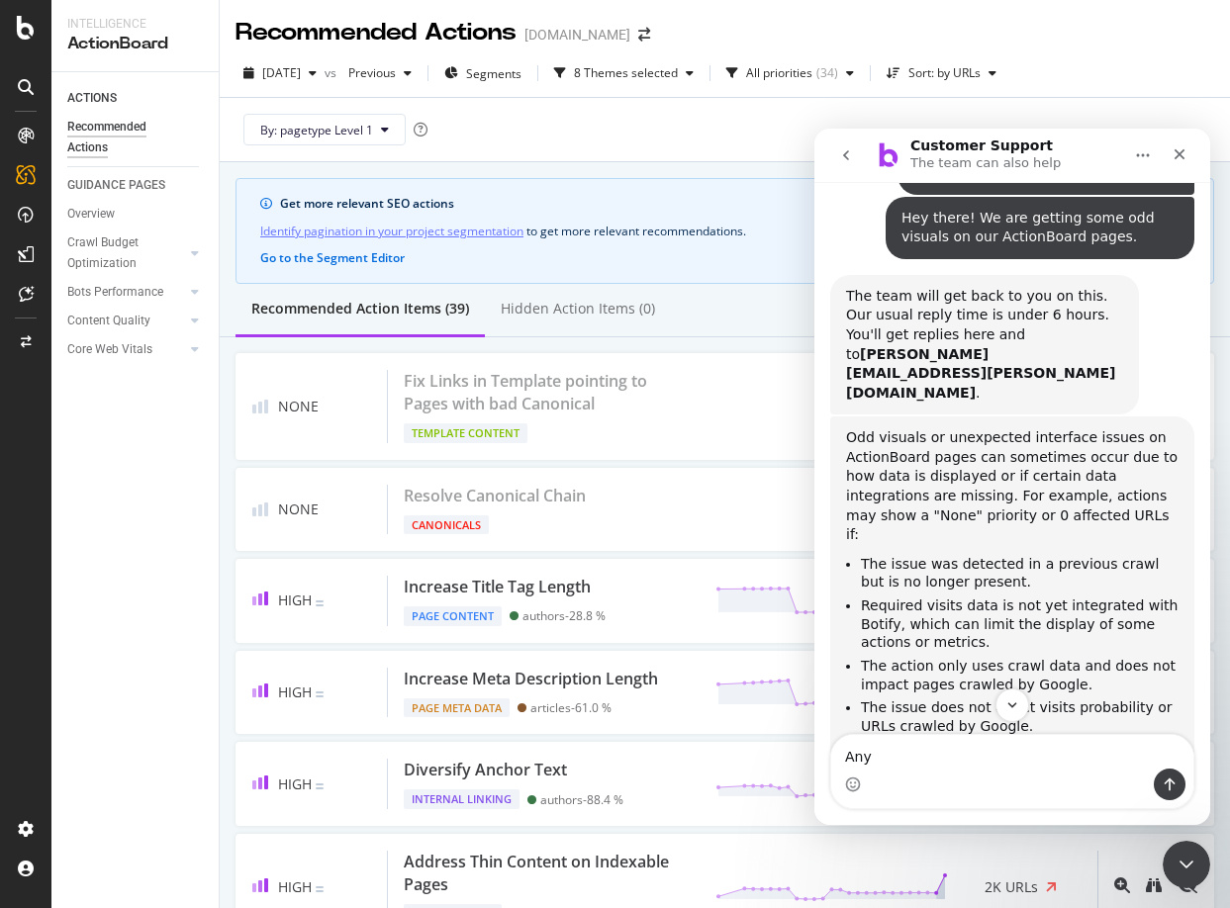
scroll to position [188, 0]
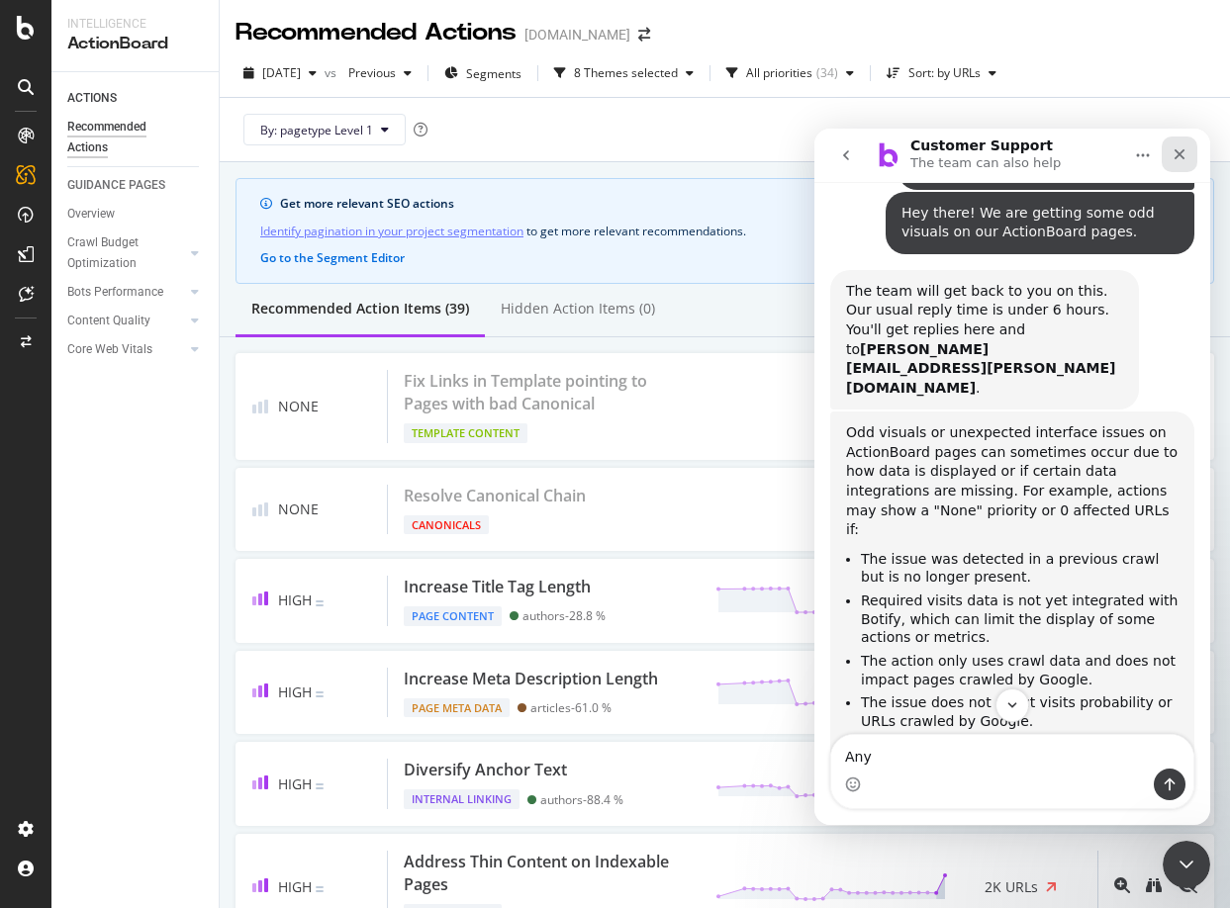
click at [1177, 160] on icon "Close" at bounding box center [1179, 154] width 16 height 16
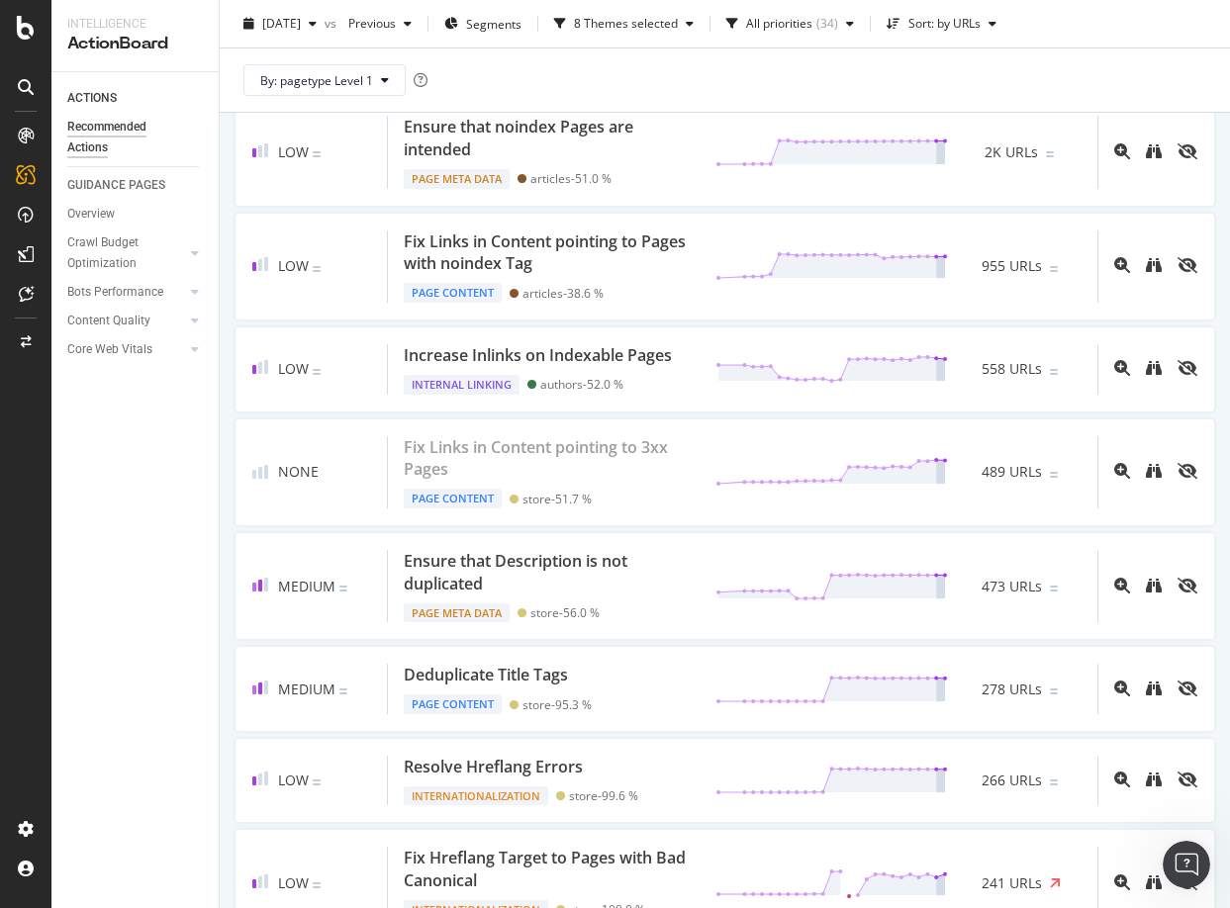
scroll to position [0, 0]
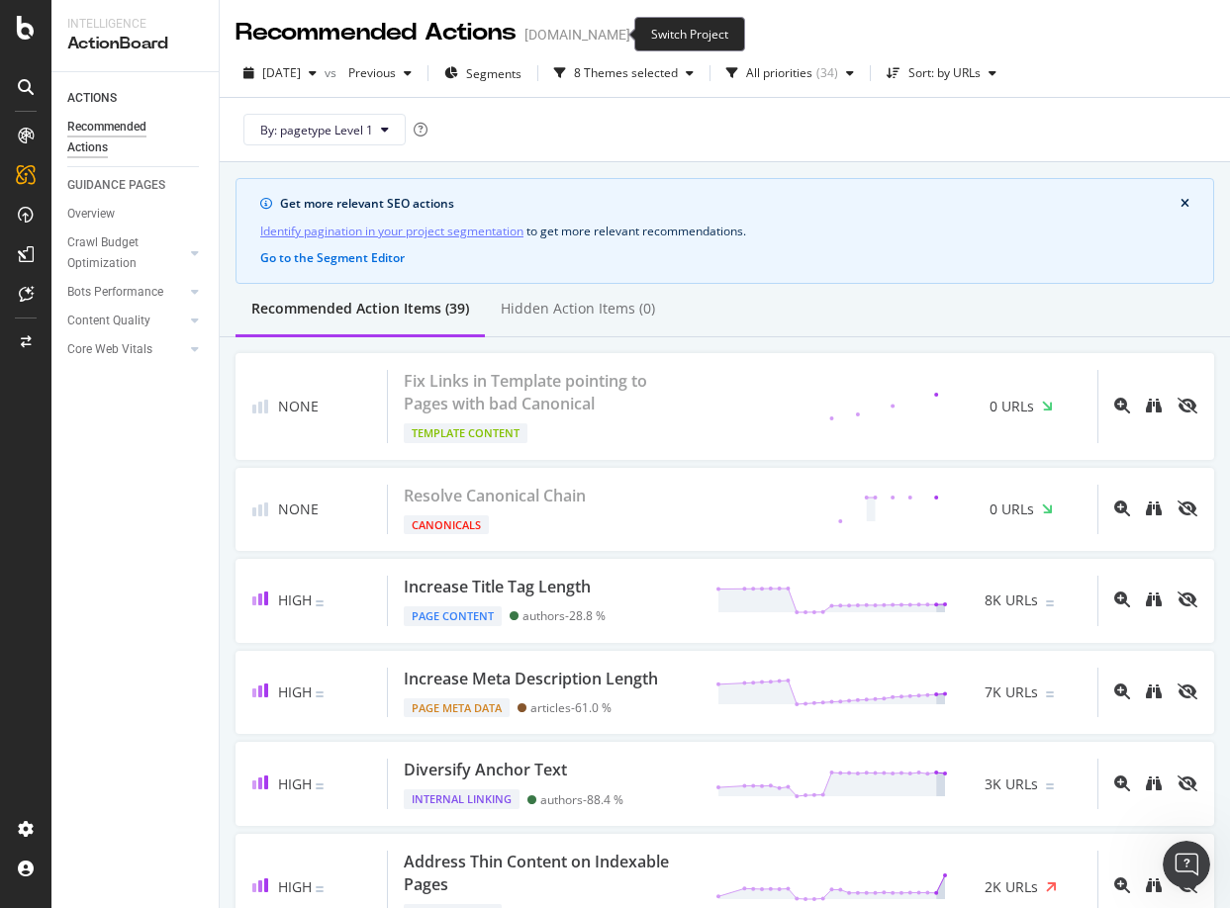
click at [638, 33] on icon "arrow-right-arrow-left" at bounding box center [644, 35] width 12 height 14
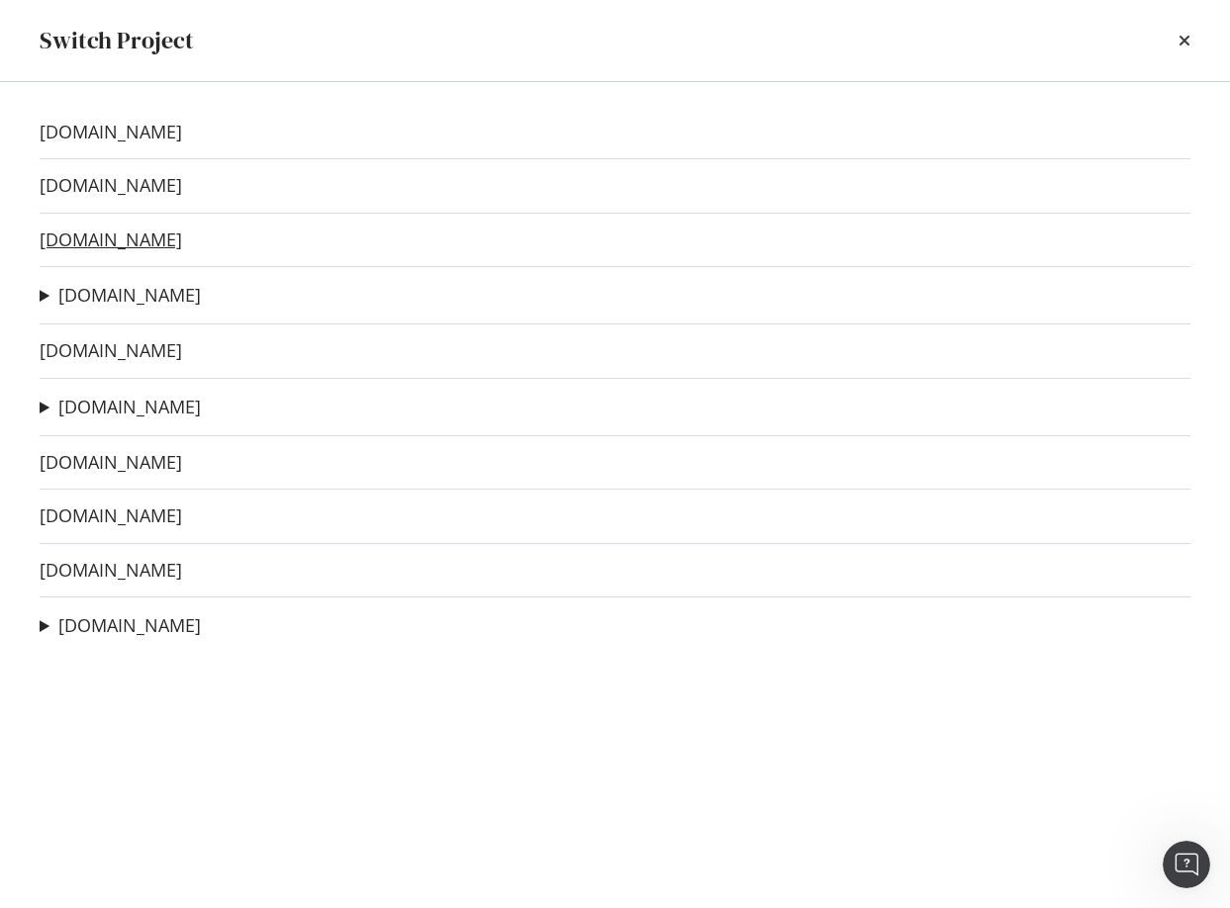
click at [104, 237] on link "[DOMAIN_NAME]" at bounding box center [111, 239] width 142 height 21
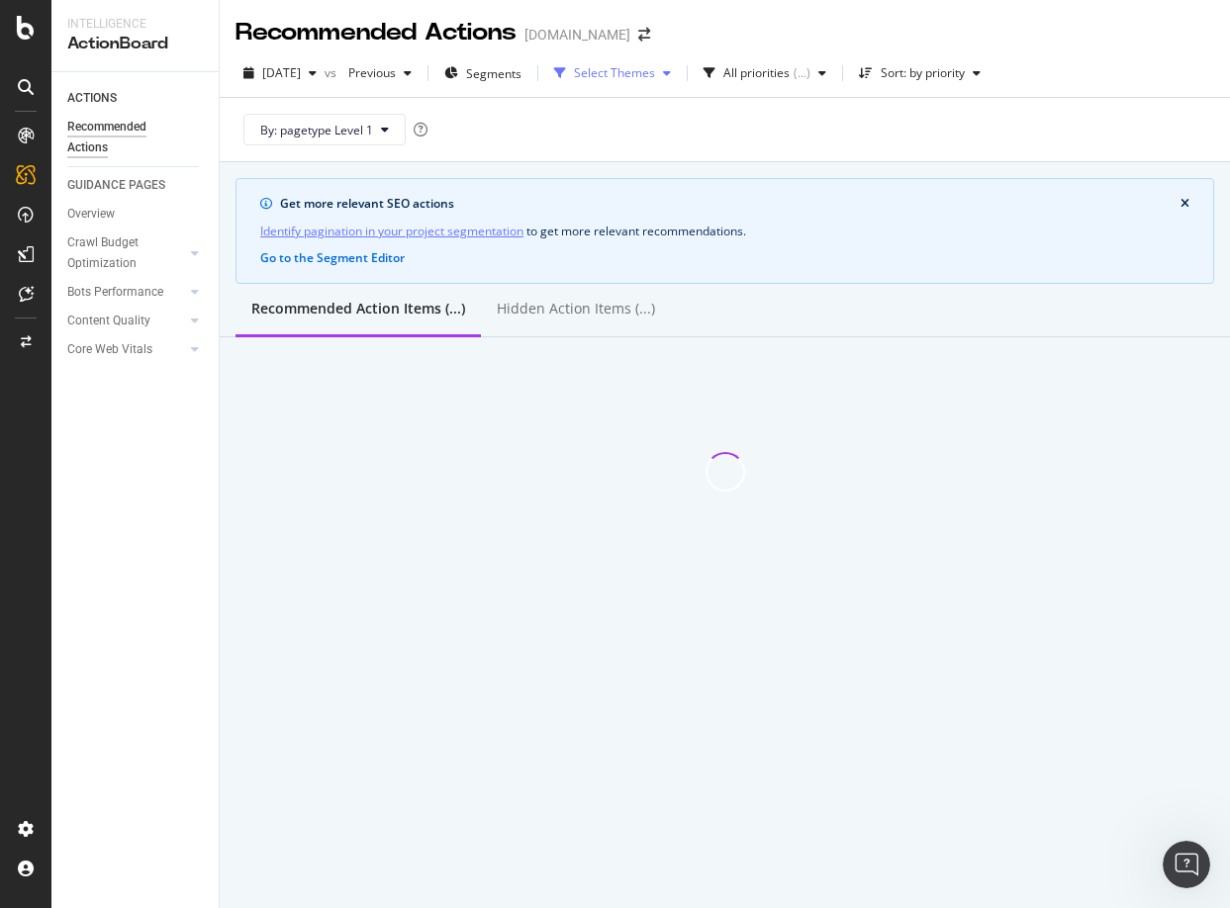
click at [624, 79] on div "Select Themes" at bounding box center [614, 73] width 81 height 12
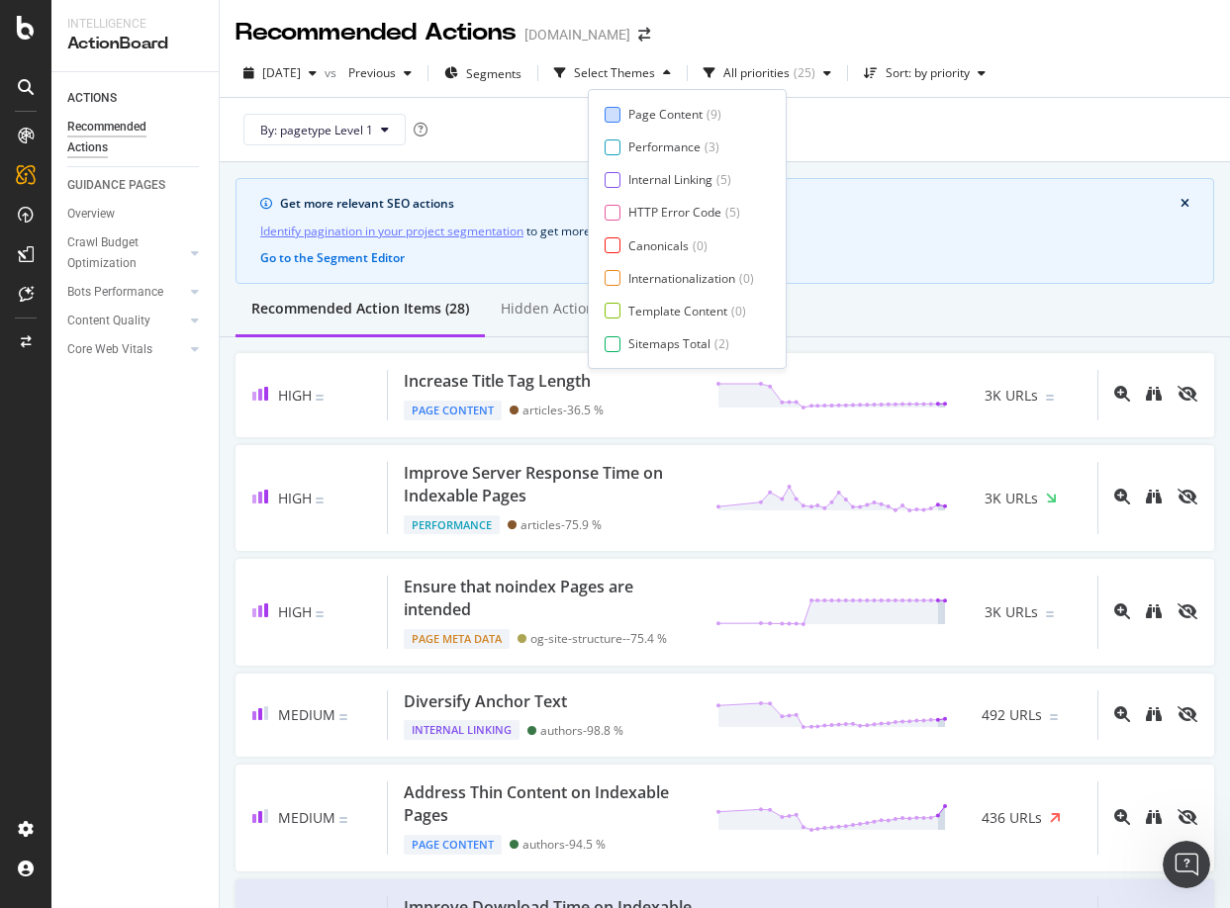
click at [619, 120] on div at bounding box center [612, 115] width 16 height 16
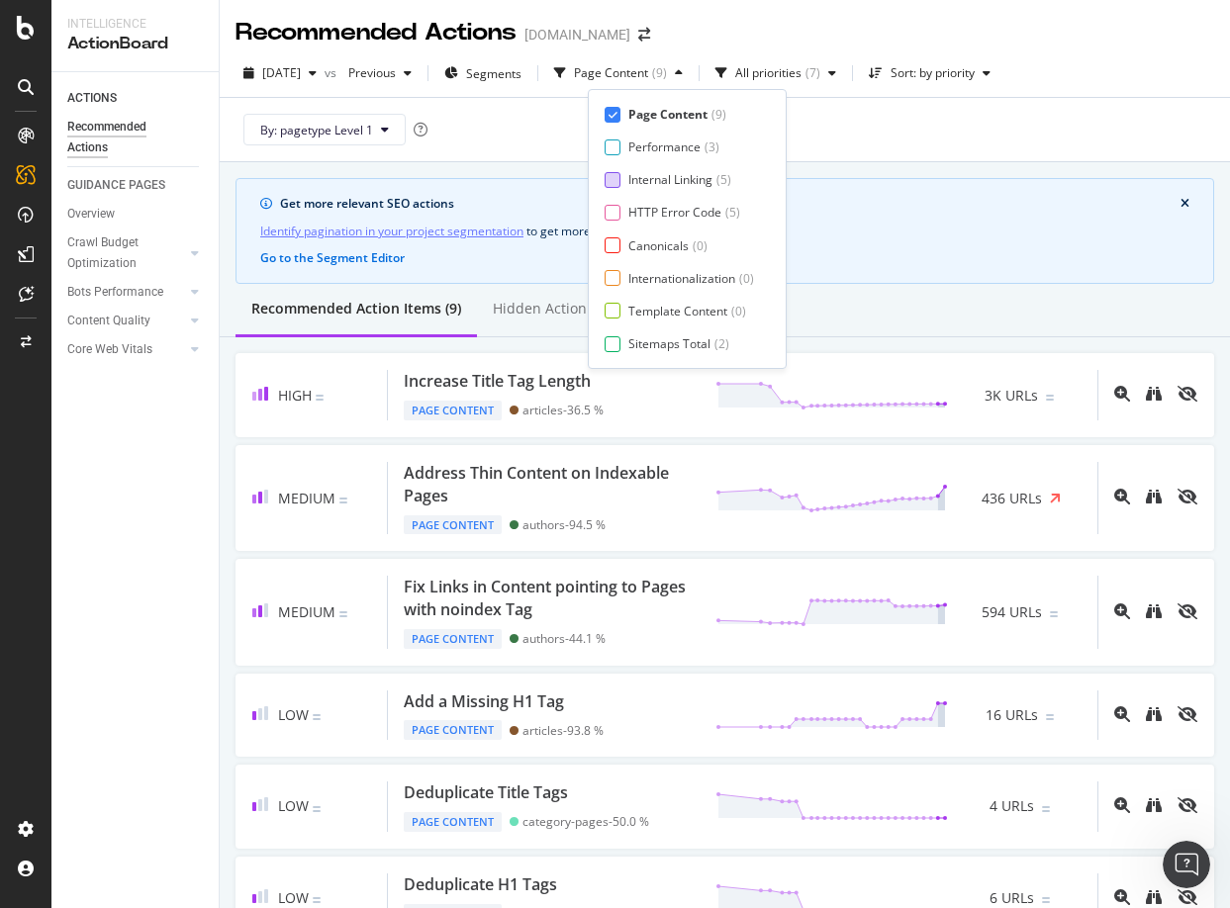
click at [616, 176] on div at bounding box center [612, 180] width 16 height 16
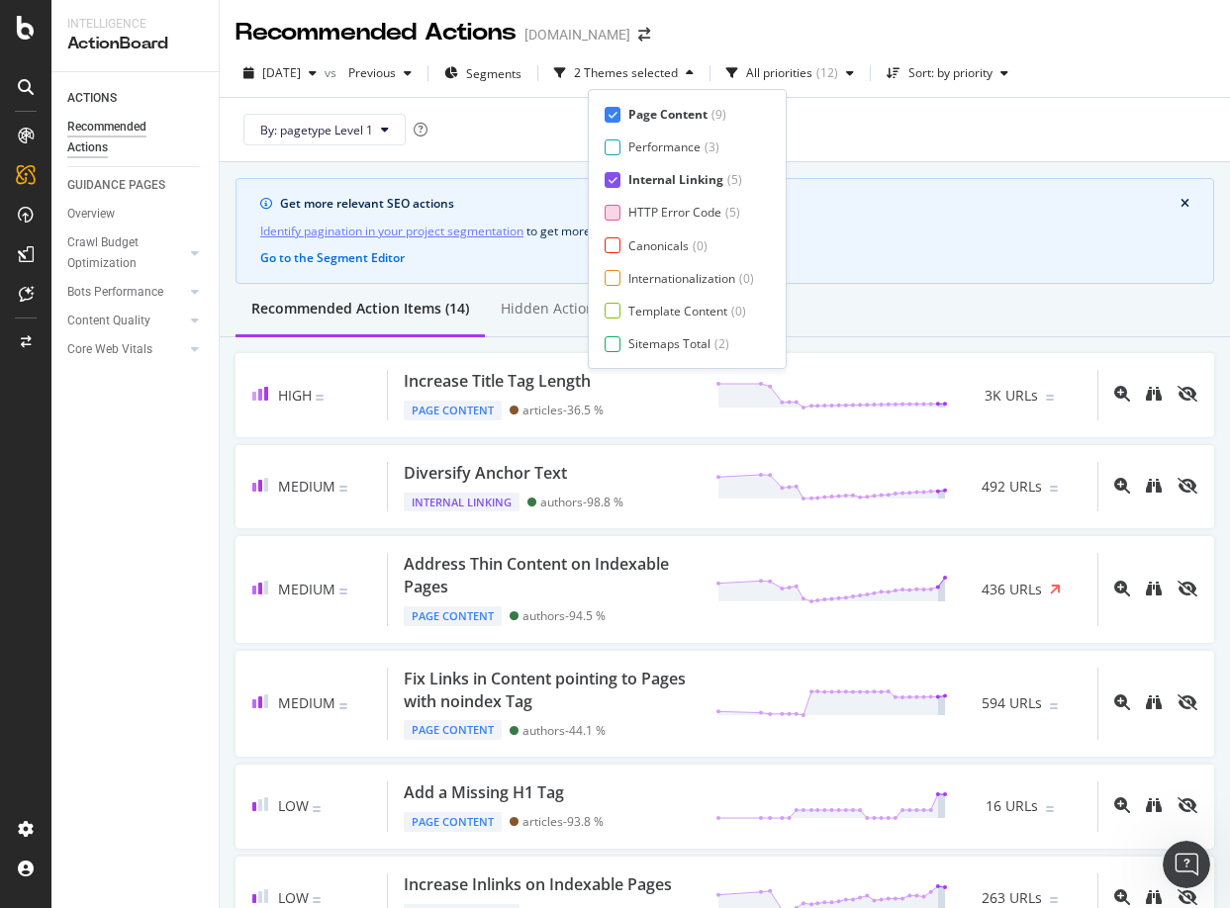
click at [617, 216] on div at bounding box center [612, 213] width 16 height 16
click at [616, 247] on div at bounding box center [612, 245] width 16 height 16
click at [611, 273] on div at bounding box center [612, 278] width 16 height 16
click at [613, 305] on div at bounding box center [612, 311] width 16 height 16
click at [612, 355] on div "Page Content ( 9 ) Performance ( 3 ) Internal Linking ( 5 ) HTTP Error Code ( 5…" at bounding box center [693, 229] width 211 height 280
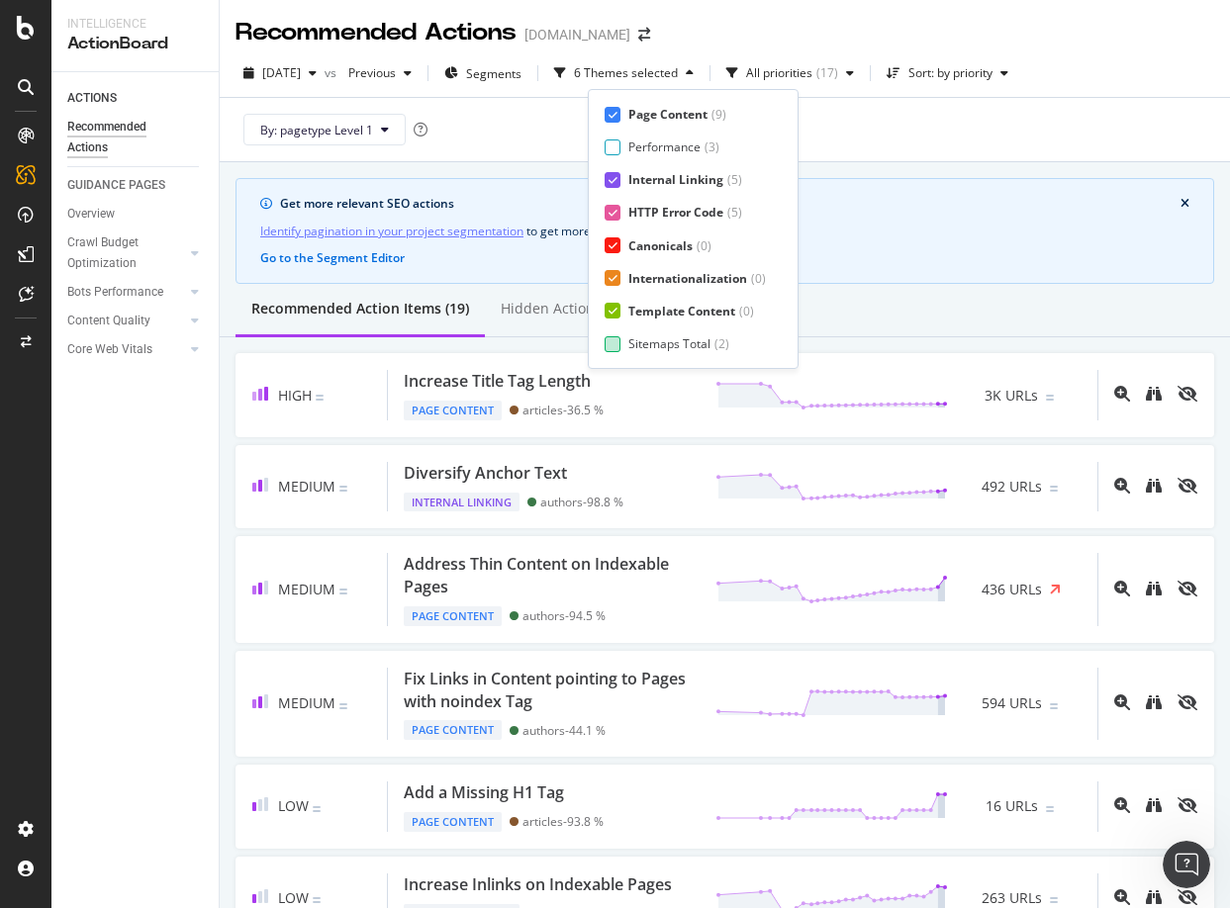
click at [615, 340] on div at bounding box center [612, 344] width 16 height 16
click at [640, 338] on div "Page Meta Data" at bounding box center [672, 343] width 89 height 17
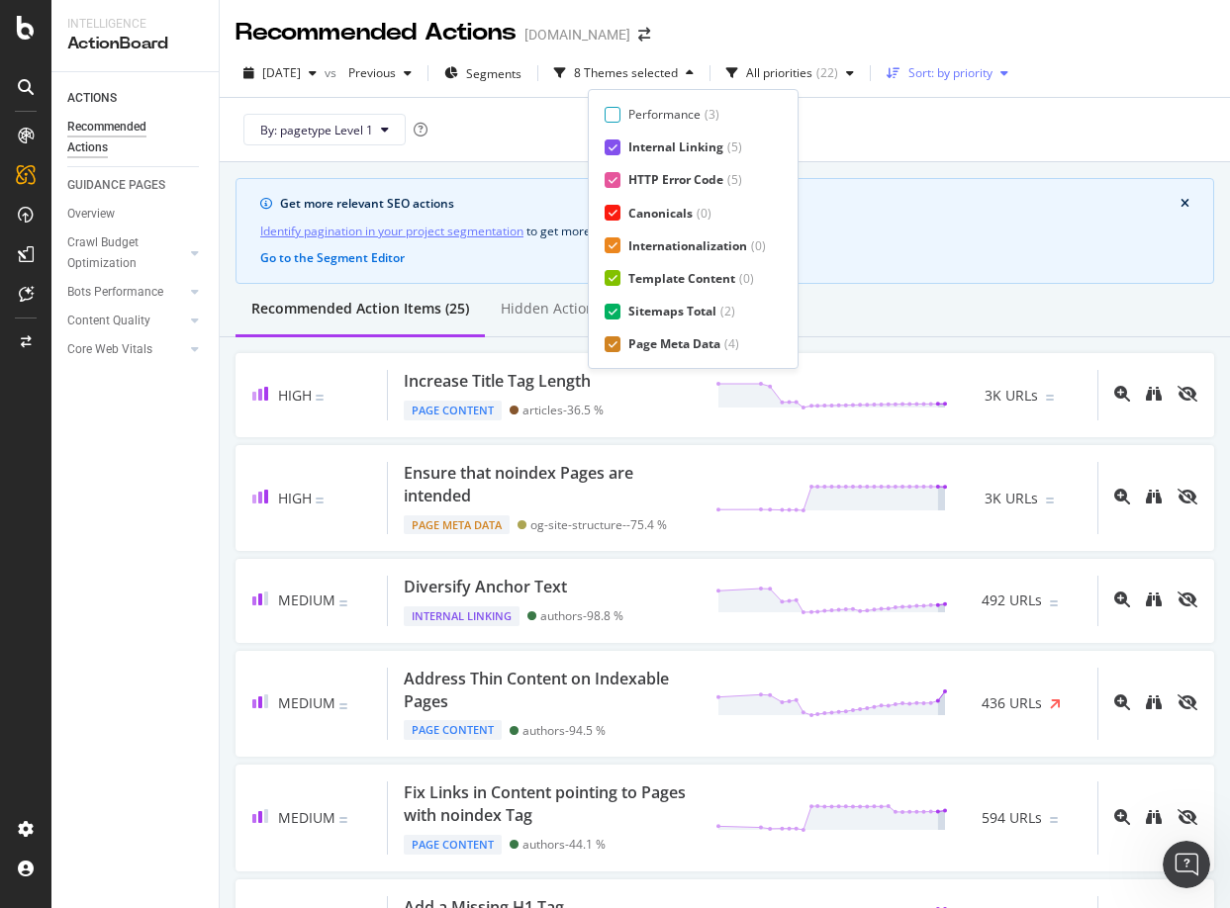
click at [968, 73] on div "Sort: by priority" at bounding box center [950, 73] width 84 height 12
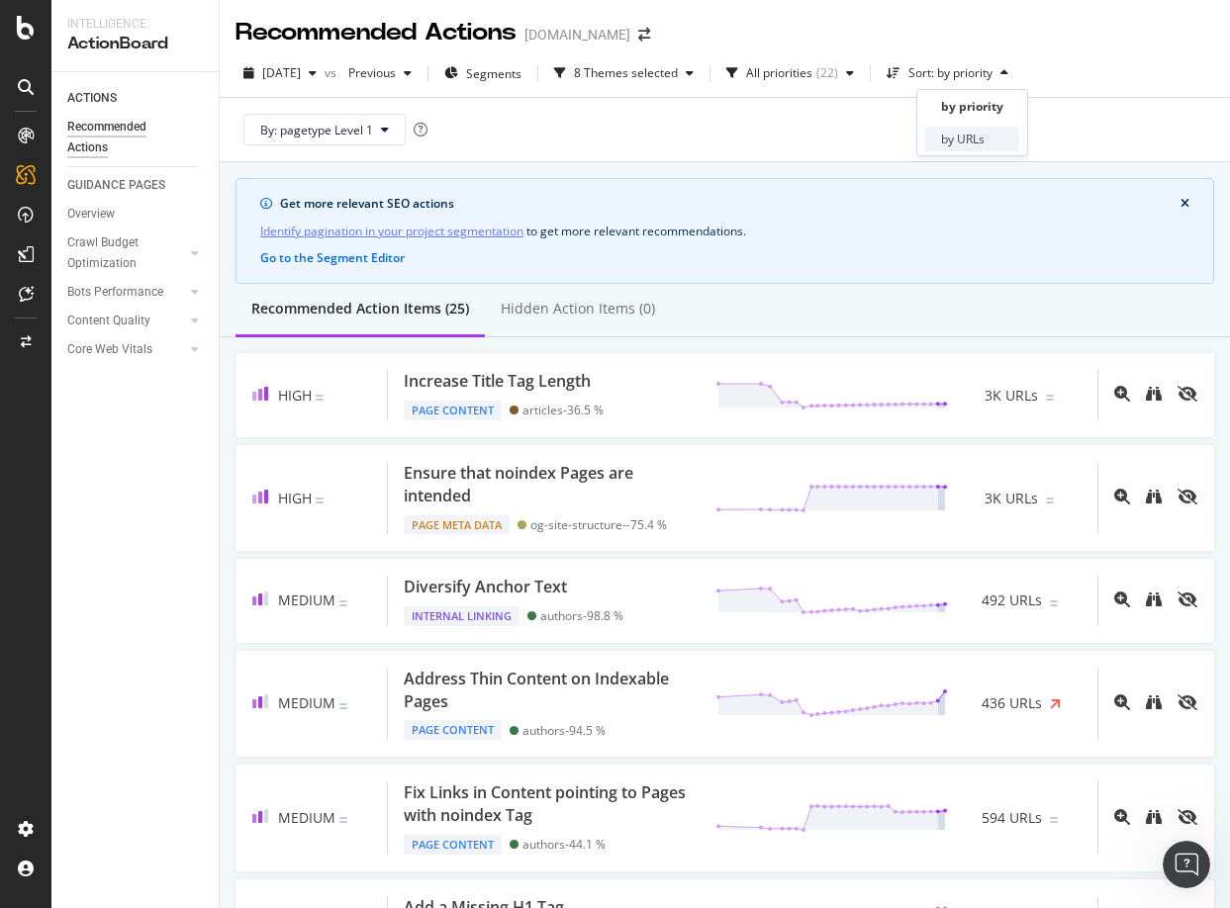
click at [958, 136] on div "by URLs" at bounding box center [963, 139] width 44 height 17
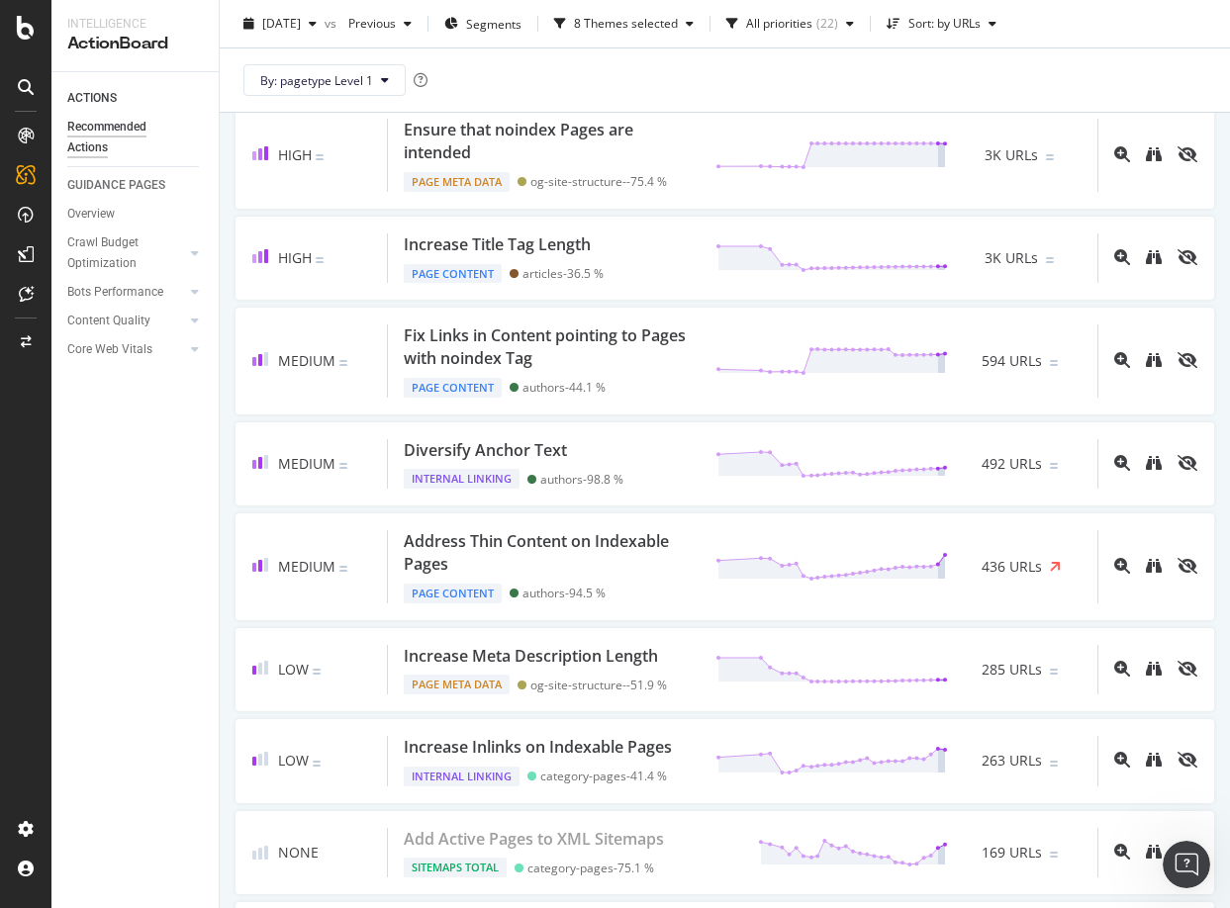
scroll to position [255, 0]
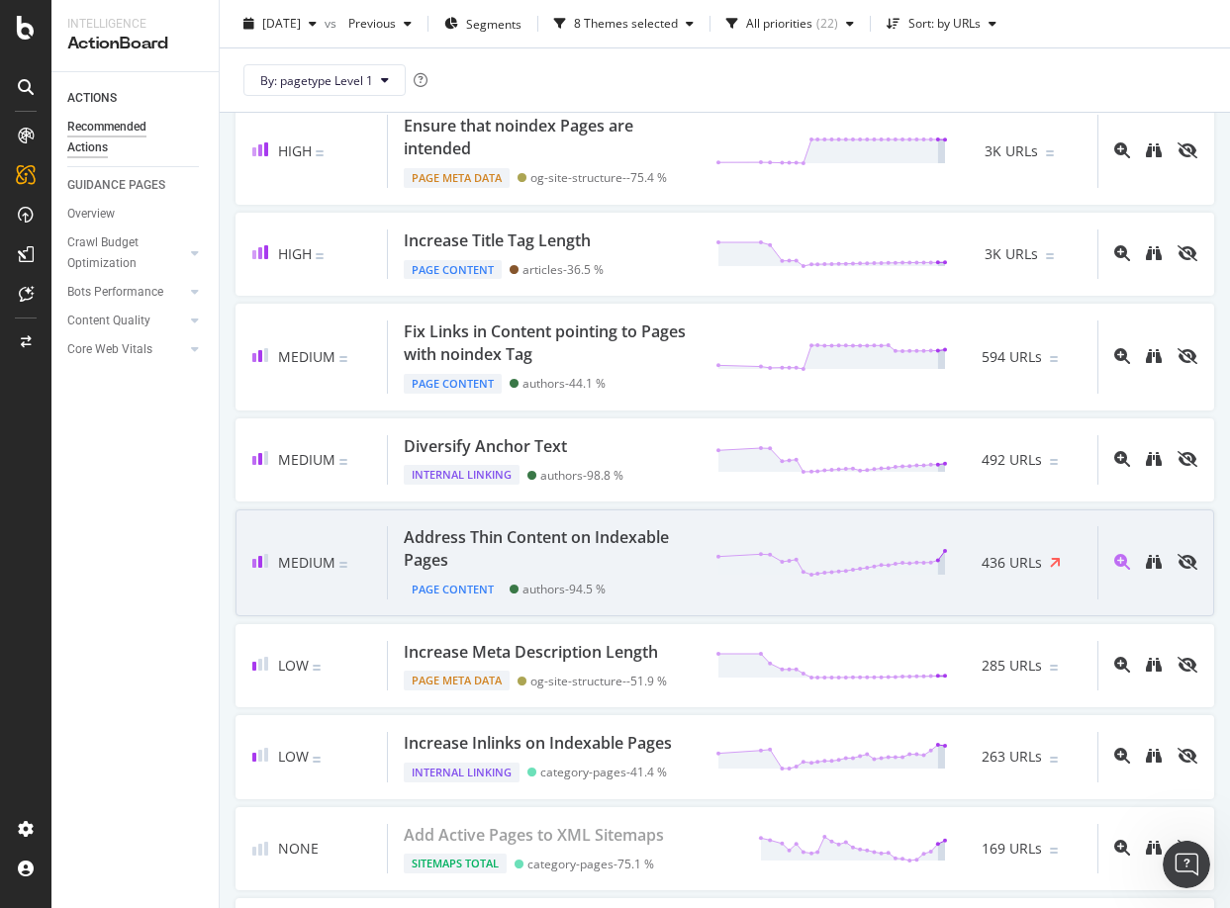
click at [609, 554] on div "Address Thin Content on Indexable Pages" at bounding box center [548, 549] width 288 height 46
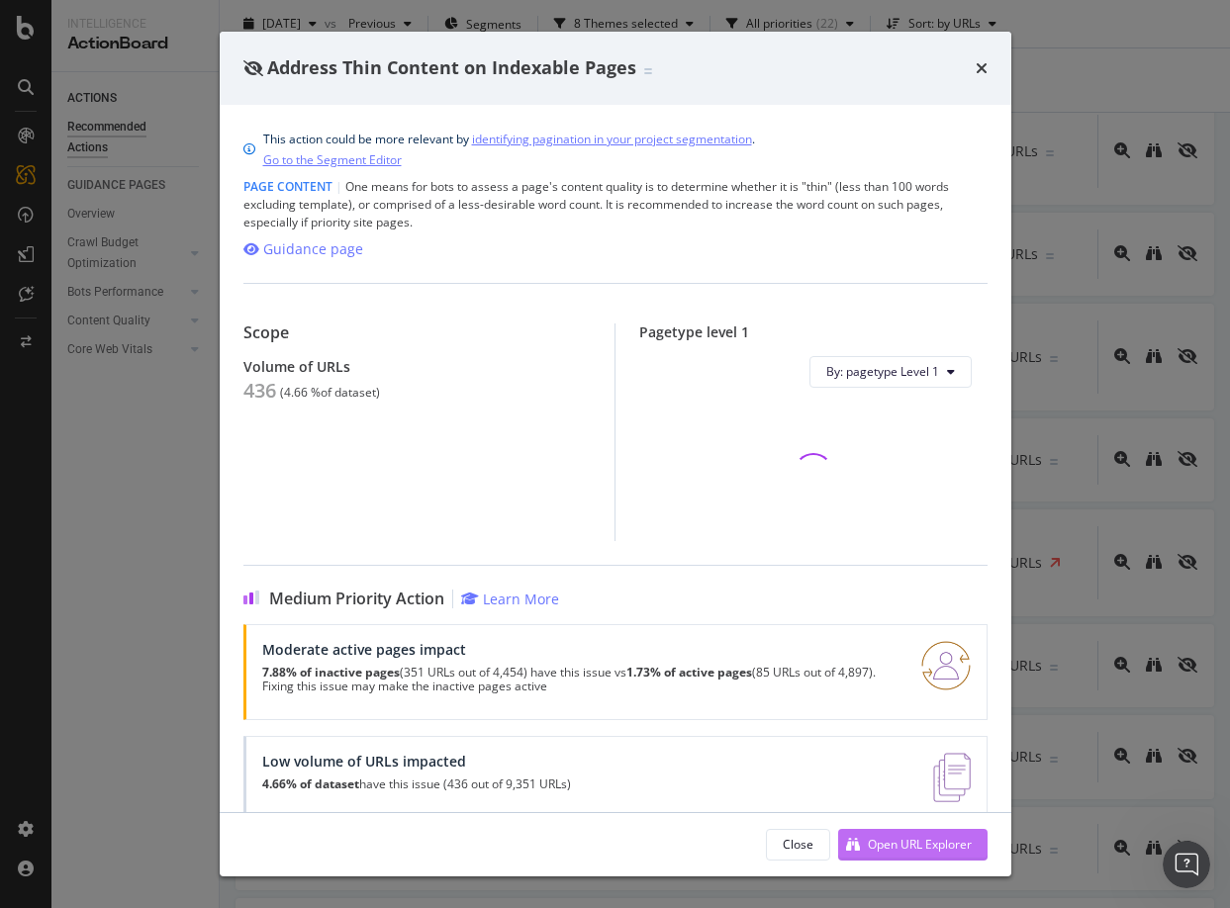
click at [891, 857] on div "Open URL Explorer" at bounding box center [905, 845] width 134 height 30
